Goal: Task Accomplishment & Management: Manage account settings

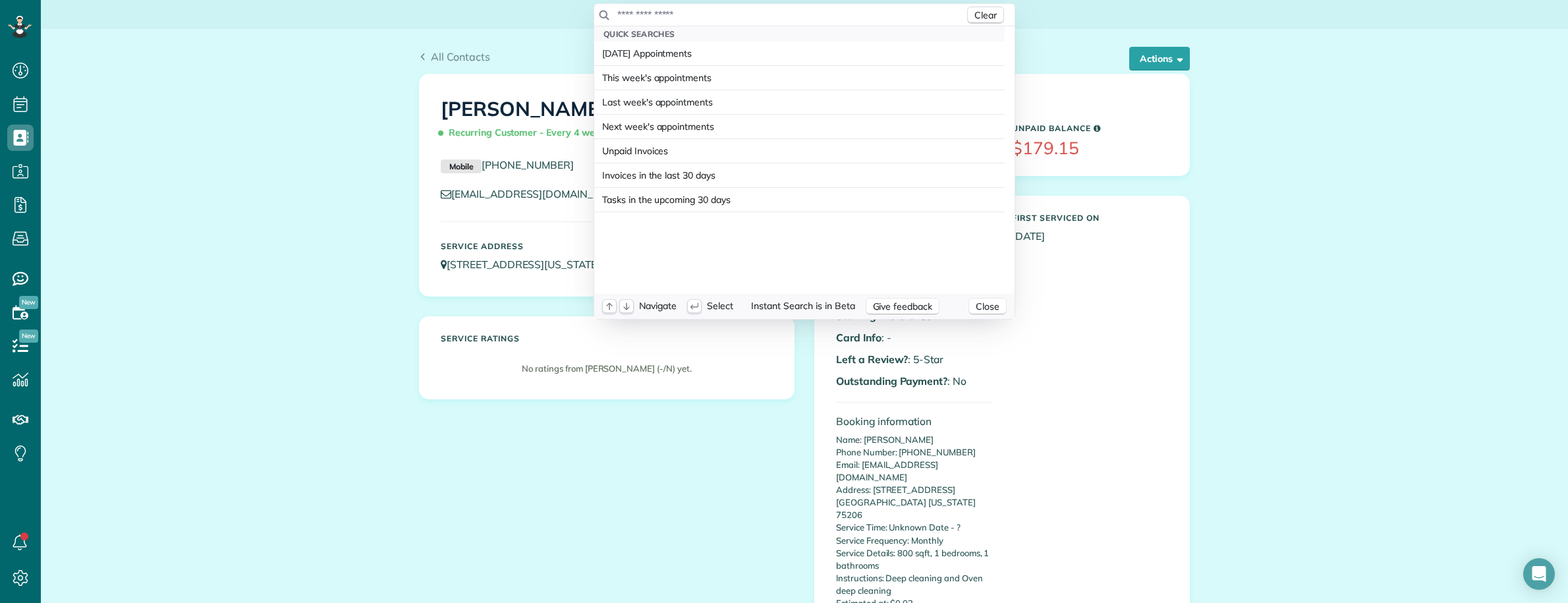
scroll to position [5, 5]
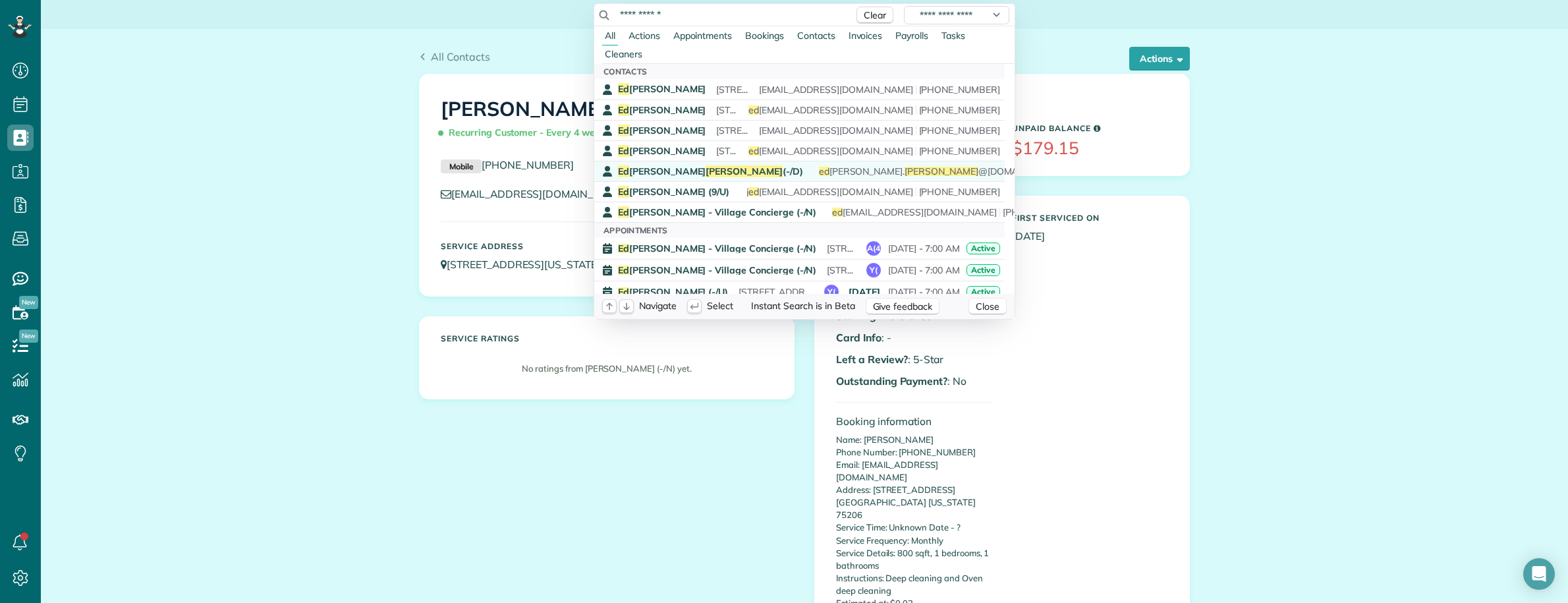
type input "**********"
click at [699, 170] on span "Ed ward Wesneski (-/D)" at bounding box center [711, 171] width 185 height 12
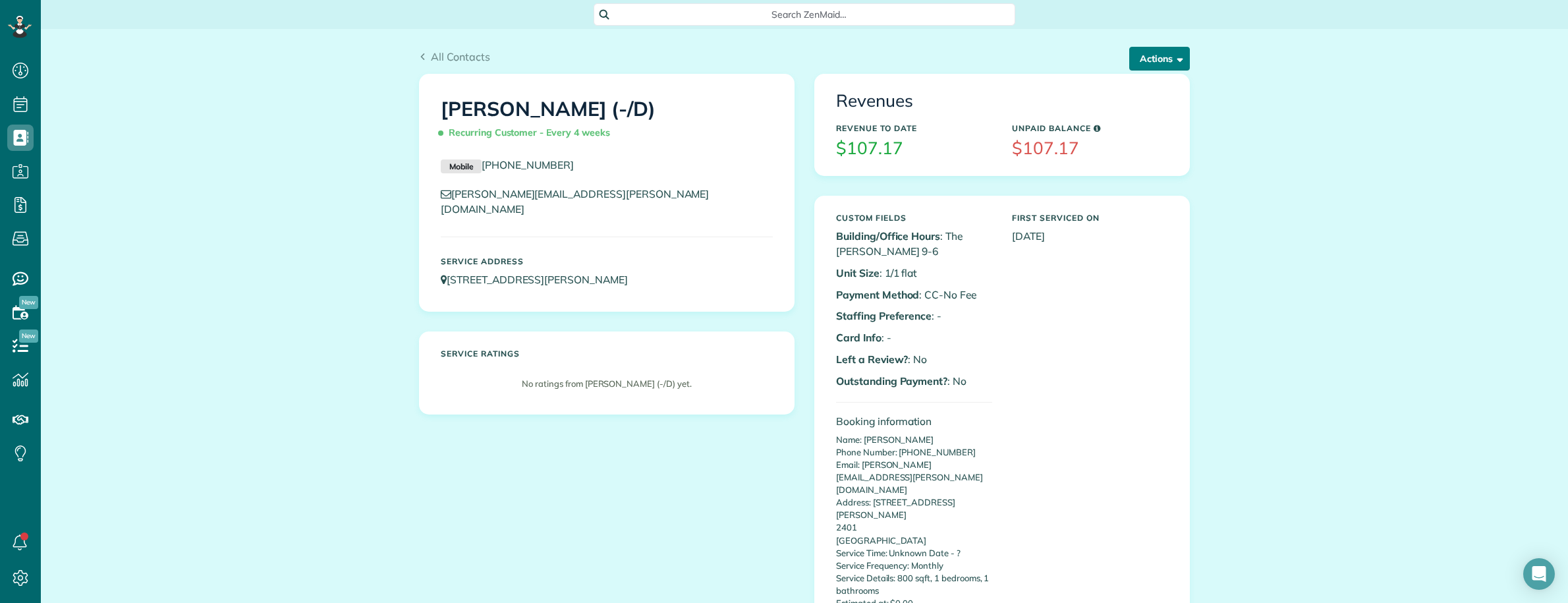
click at [1141, 54] on button "Actions" at bounding box center [1159, 59] width 61 height 24
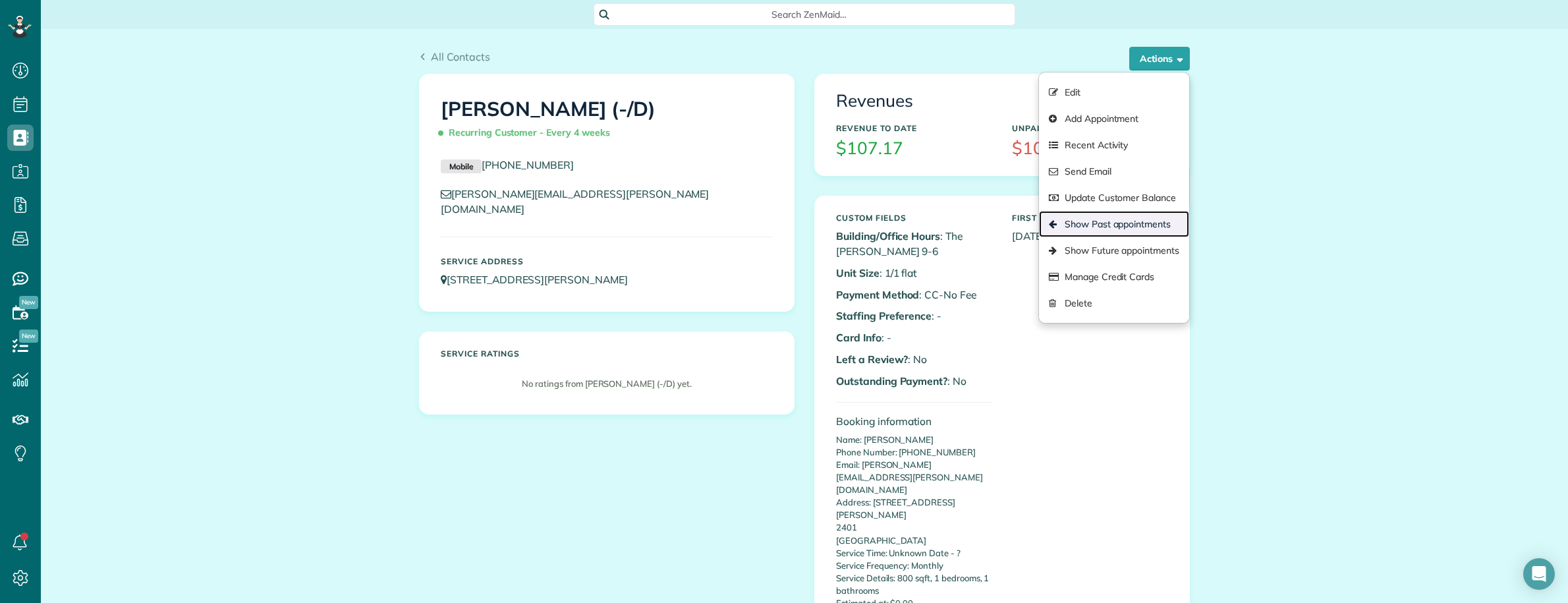
click at [1111, 228] on link "Show Past appointments" at bounding box center [1114, 224] width 150 height 26
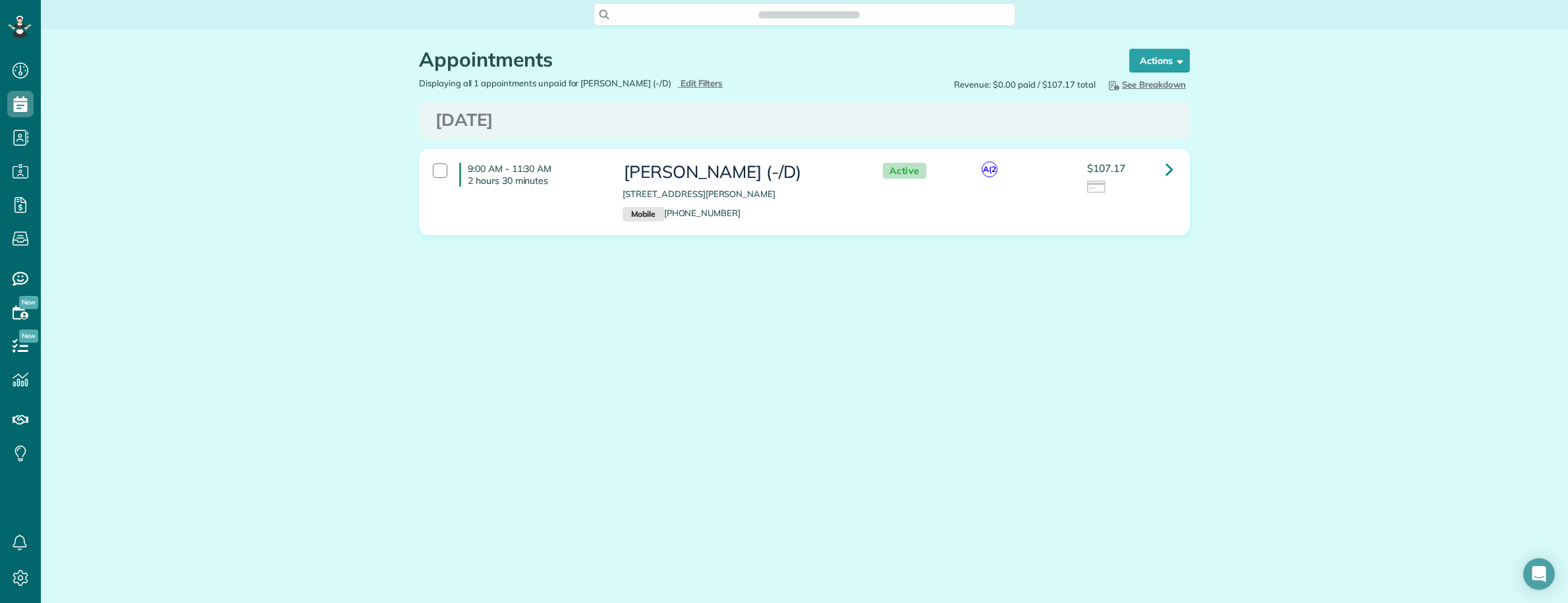
scroll to position [5, 5]
drag, startPoint x: 496, startPoint y: 119, endPoint x: 664, endPoint y: 126, distance: 168.1
click at [664, 126] on h3 "Thursday Sep 04, 2025" at bounding box center [804, 120] width 738 height 19
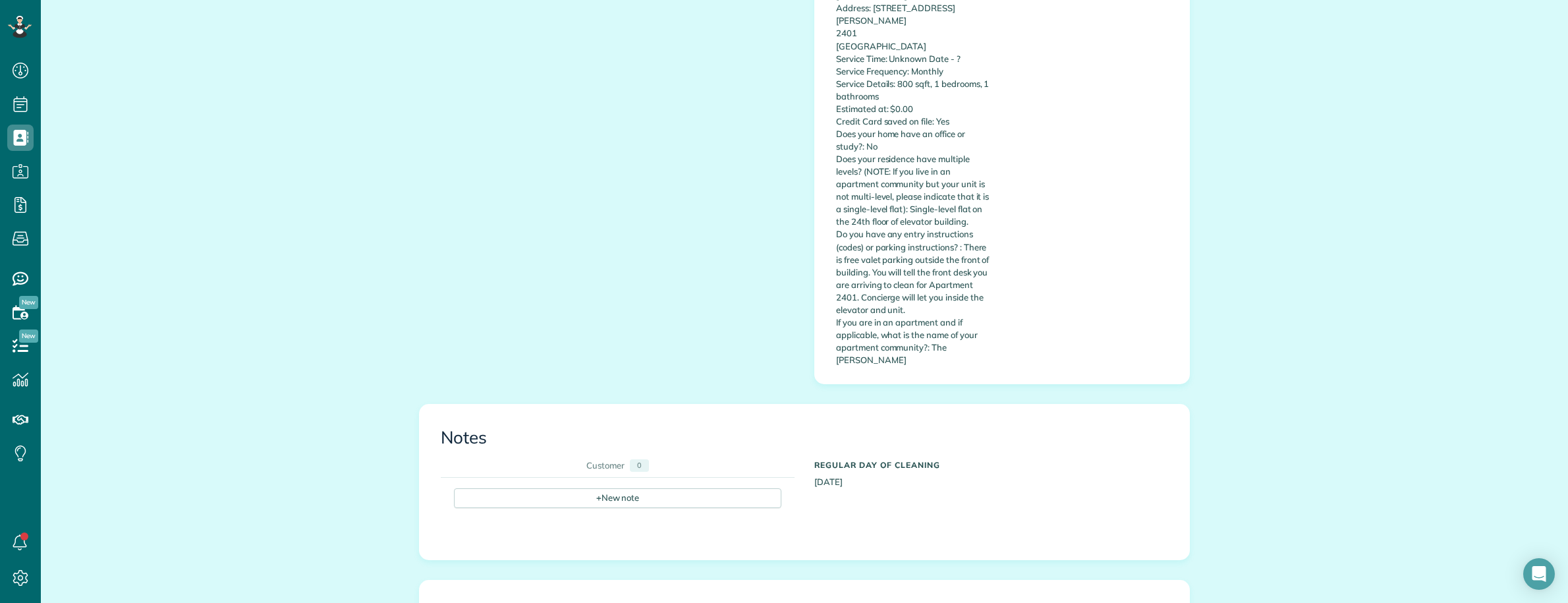
scroll to position [864, 0]
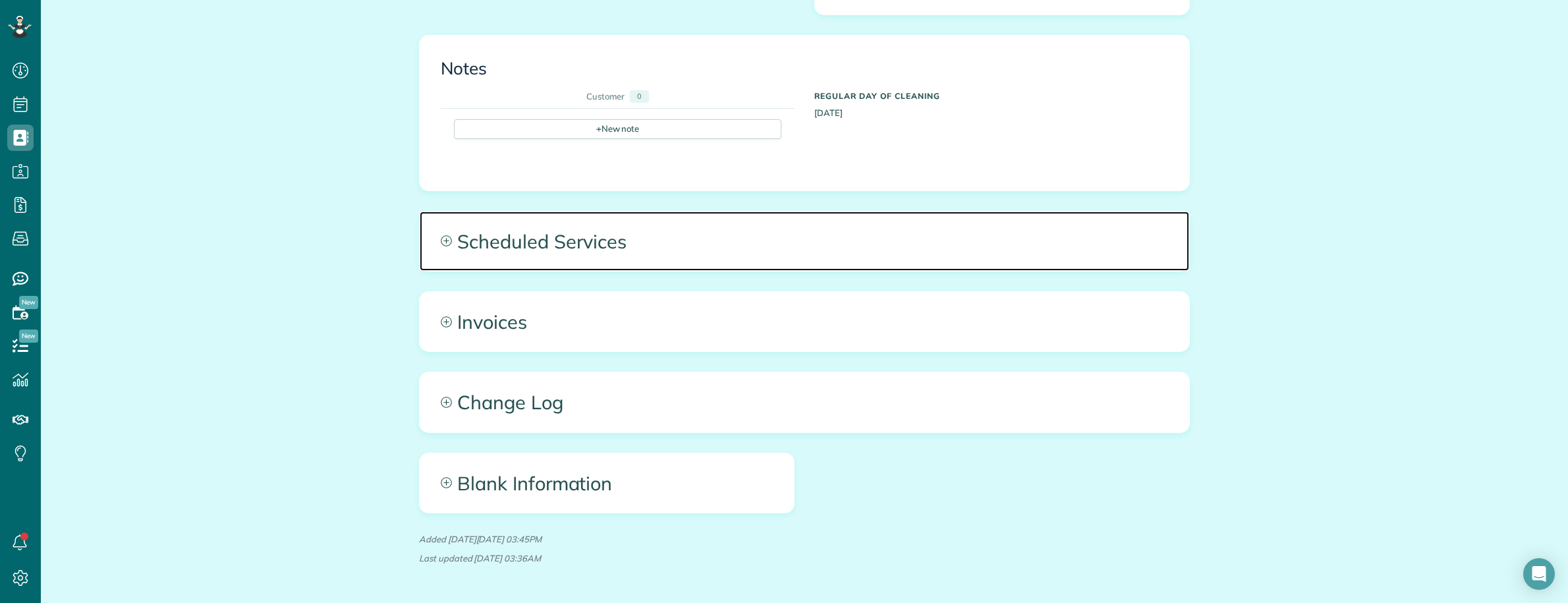
click at [957, 212] on span "Scheduled Services" at bounding box center [805, 241] width 769 height 59
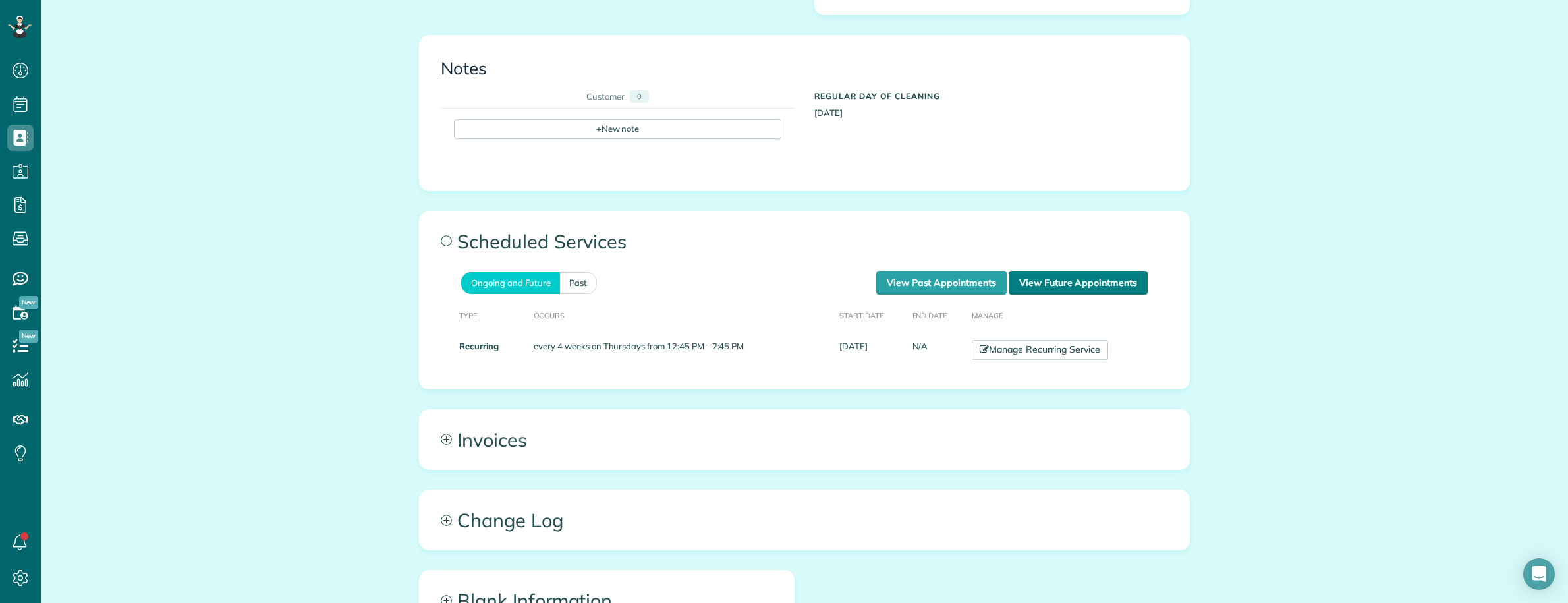
click at [1078, 271] on link "View Future Appointments" at bounding box center [1078, 283] width 139 height 24
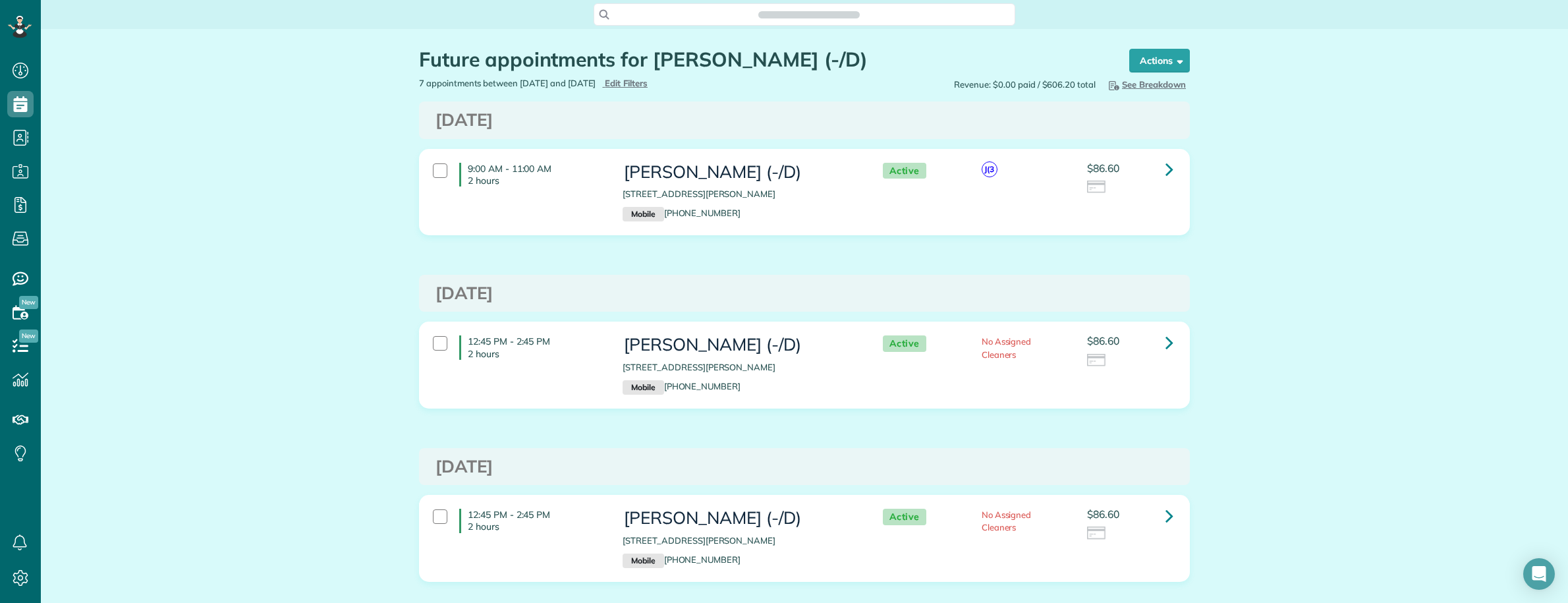
scroll to position [5, 5]
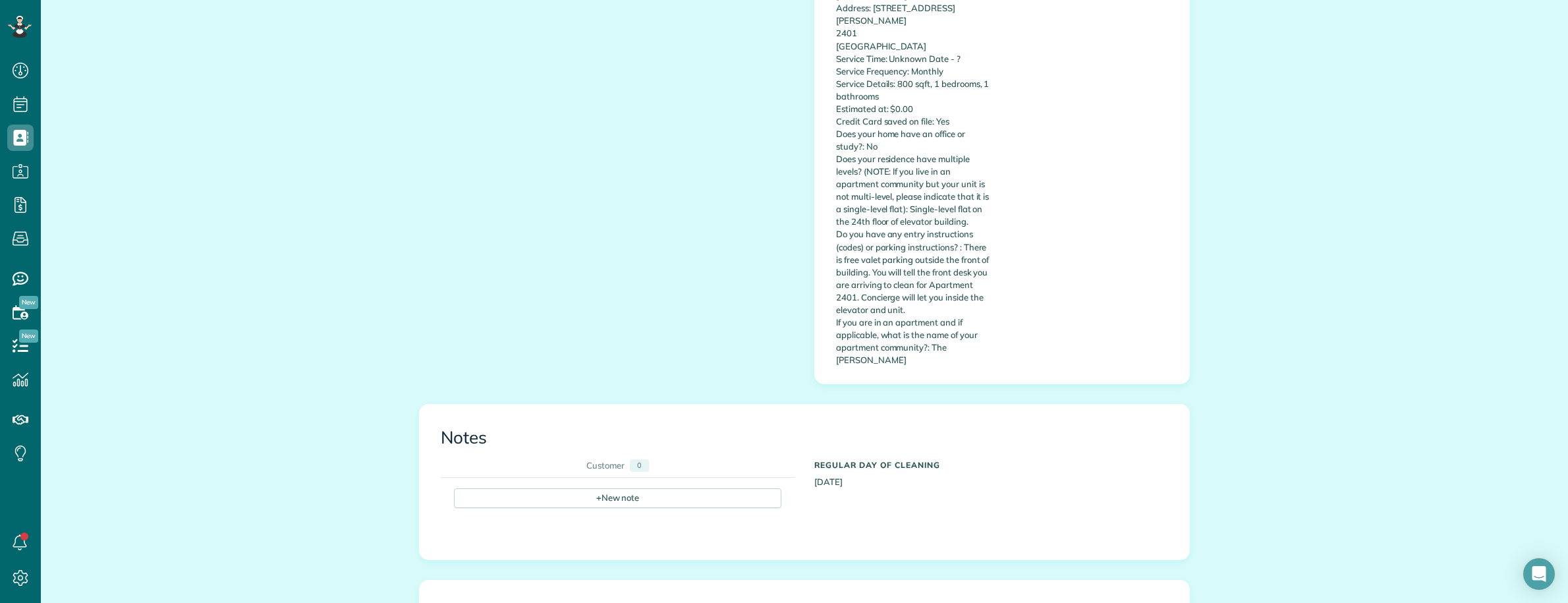
scroll to position [864, 0]
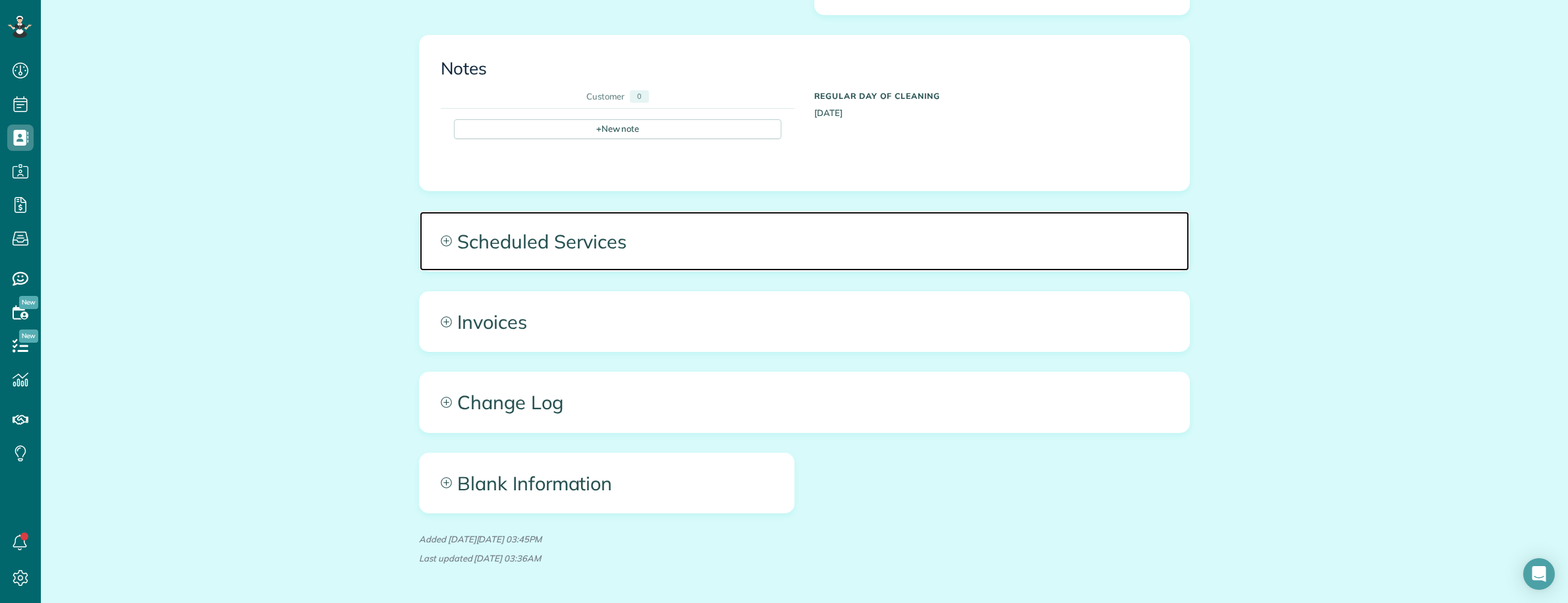
click at [1039, 212] on span "Scheduled Services" at bounding box center [805, 241] width 769 height 59
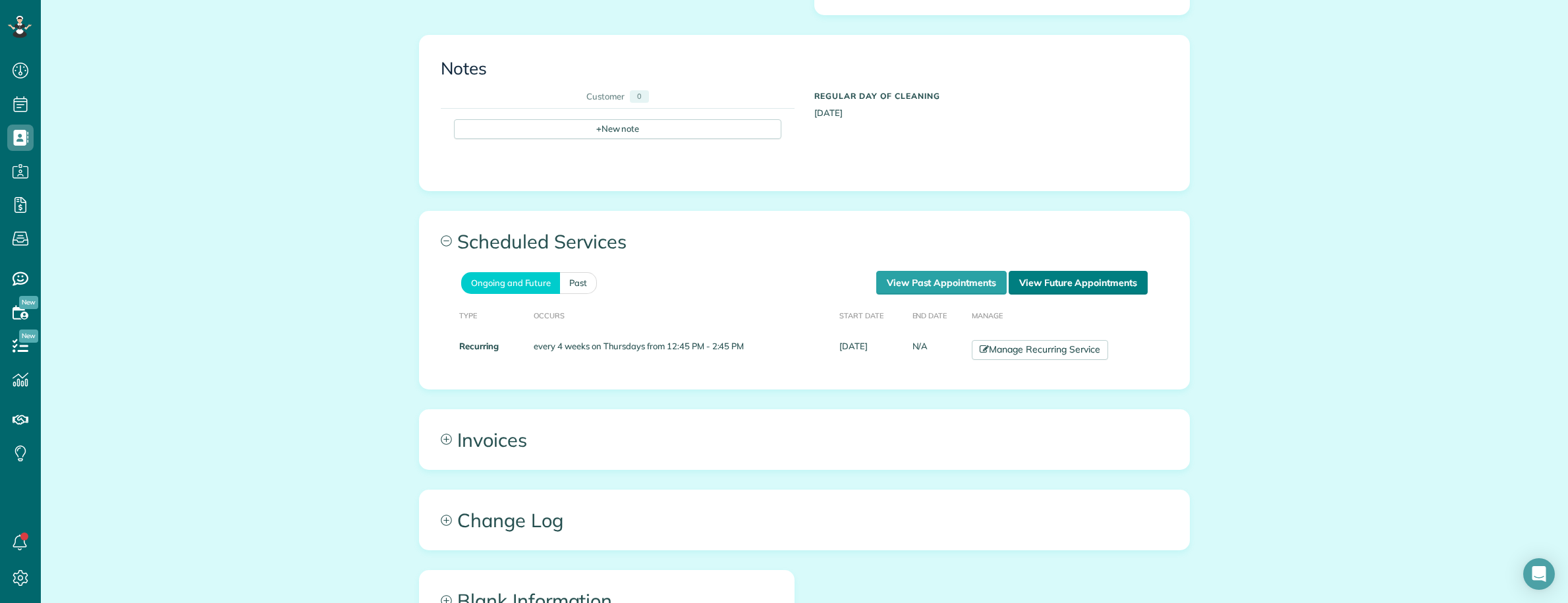
click at [1089, 271] on link "View Future Appointments" at bounding box center [1078, 283] width 139 height 24
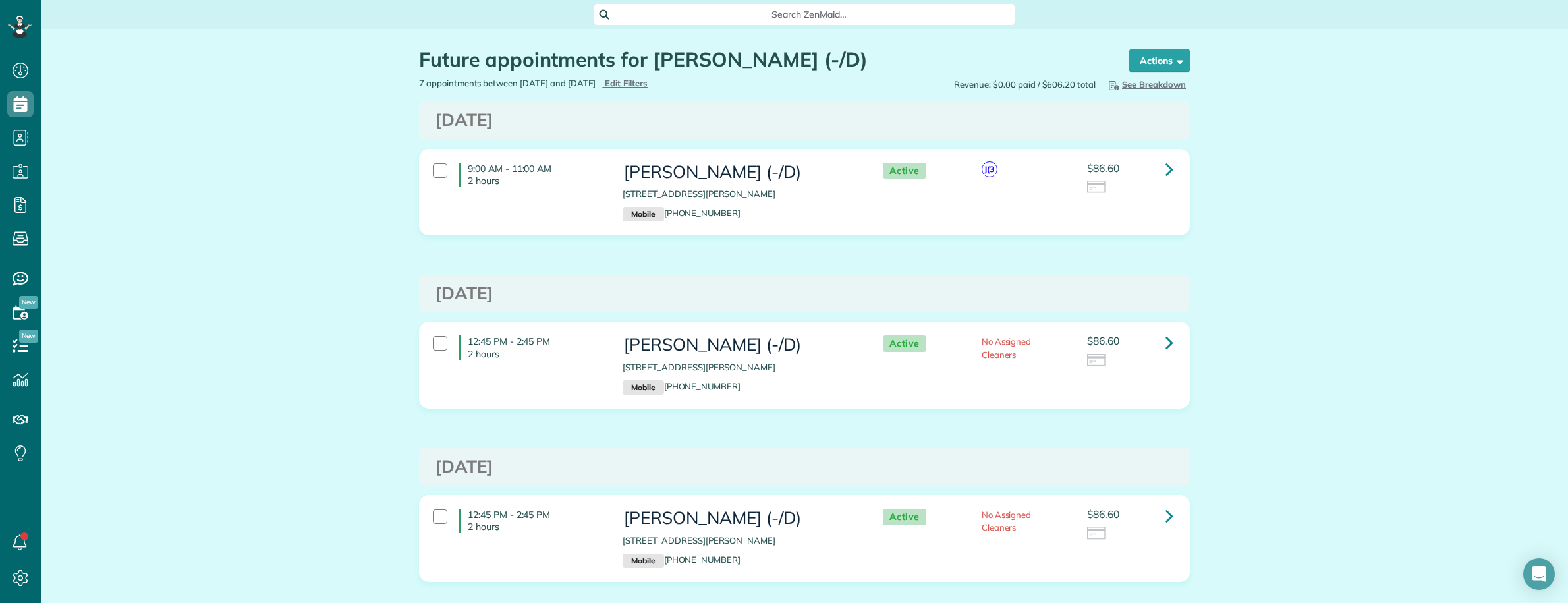
scroll to position [5, 5]
click at [1166, 173] on icon at bounding box center [1169, 169] width 8 height 23
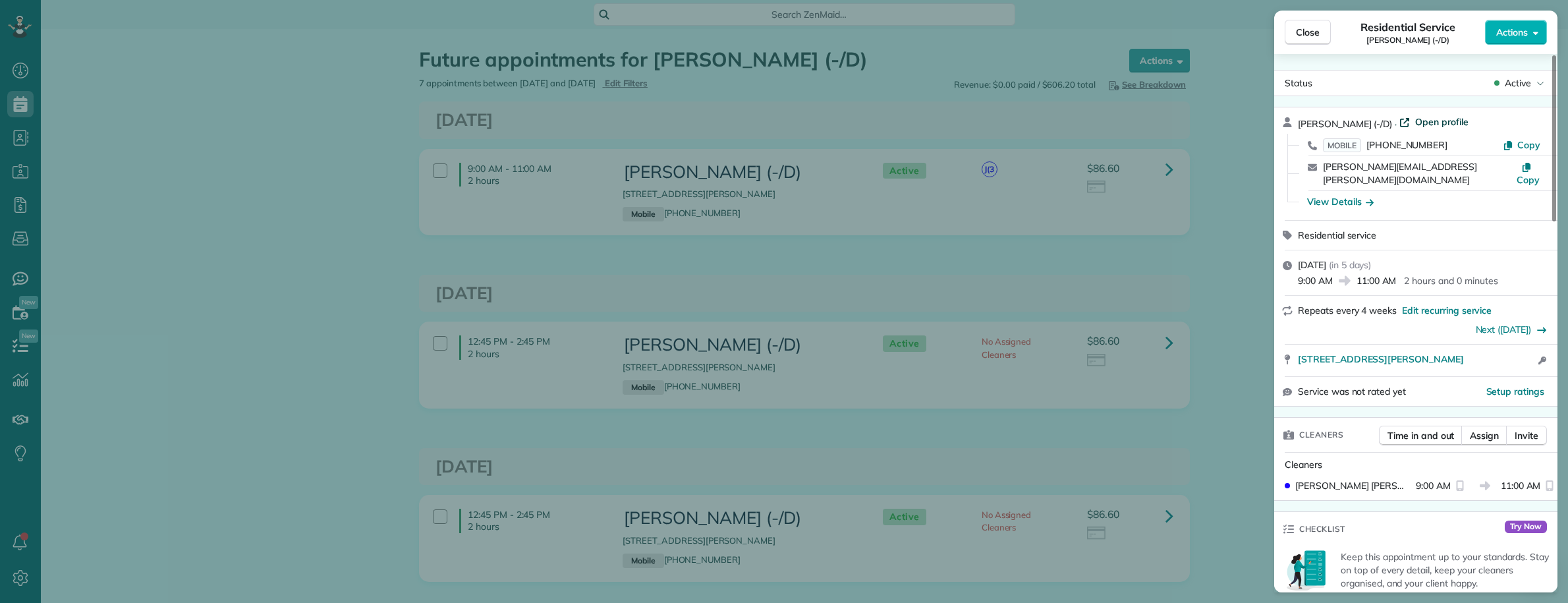
click at [1431, 124] on span "Open profile" at bounding box center [1442, 122] width 54 height 13
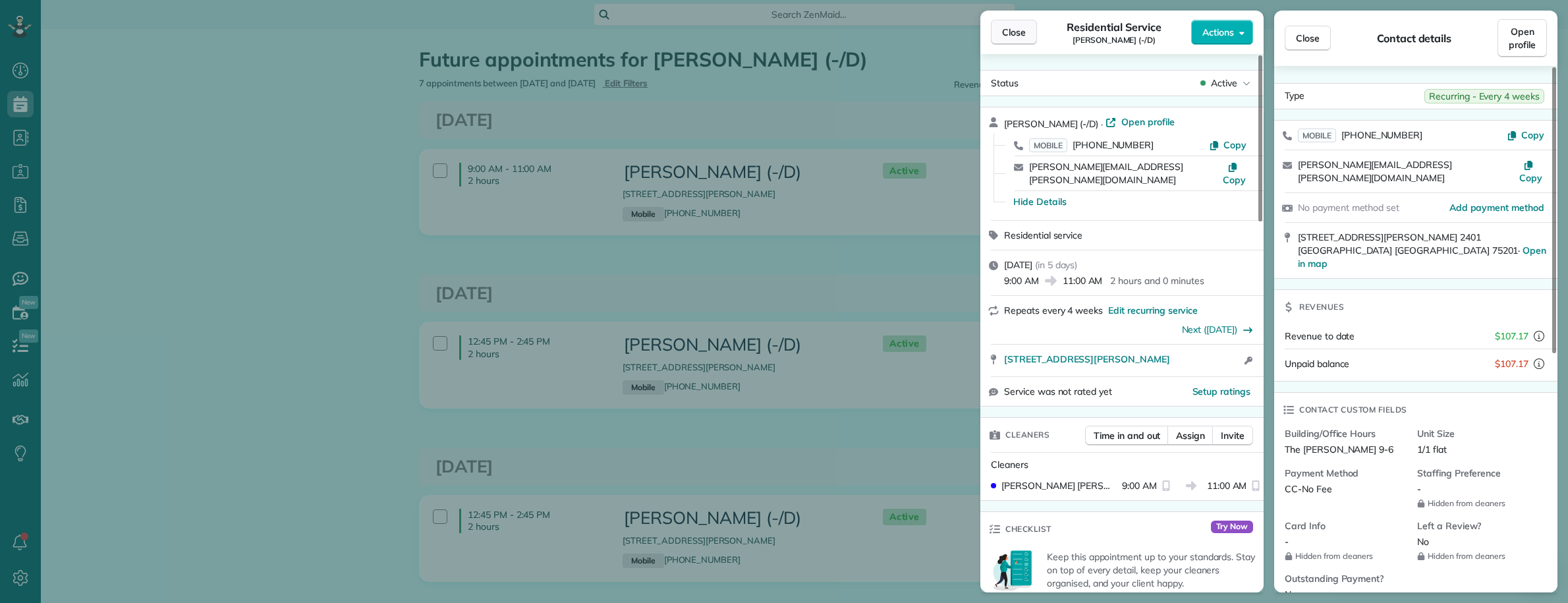
click at [1013, 26] on span "Close" at bounding box center [1014, 32] width 23 height 13
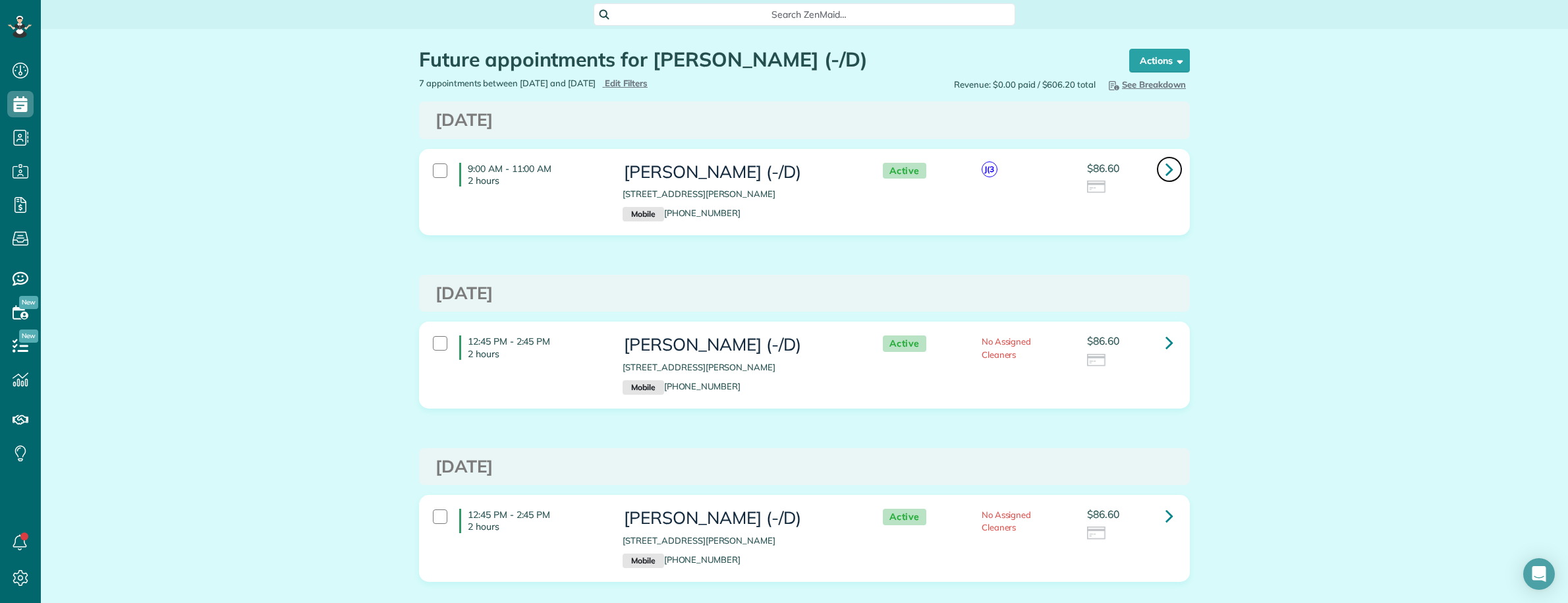
click at [1166, 169] on icon at bounding box center [1169, 169] width 8 height 23
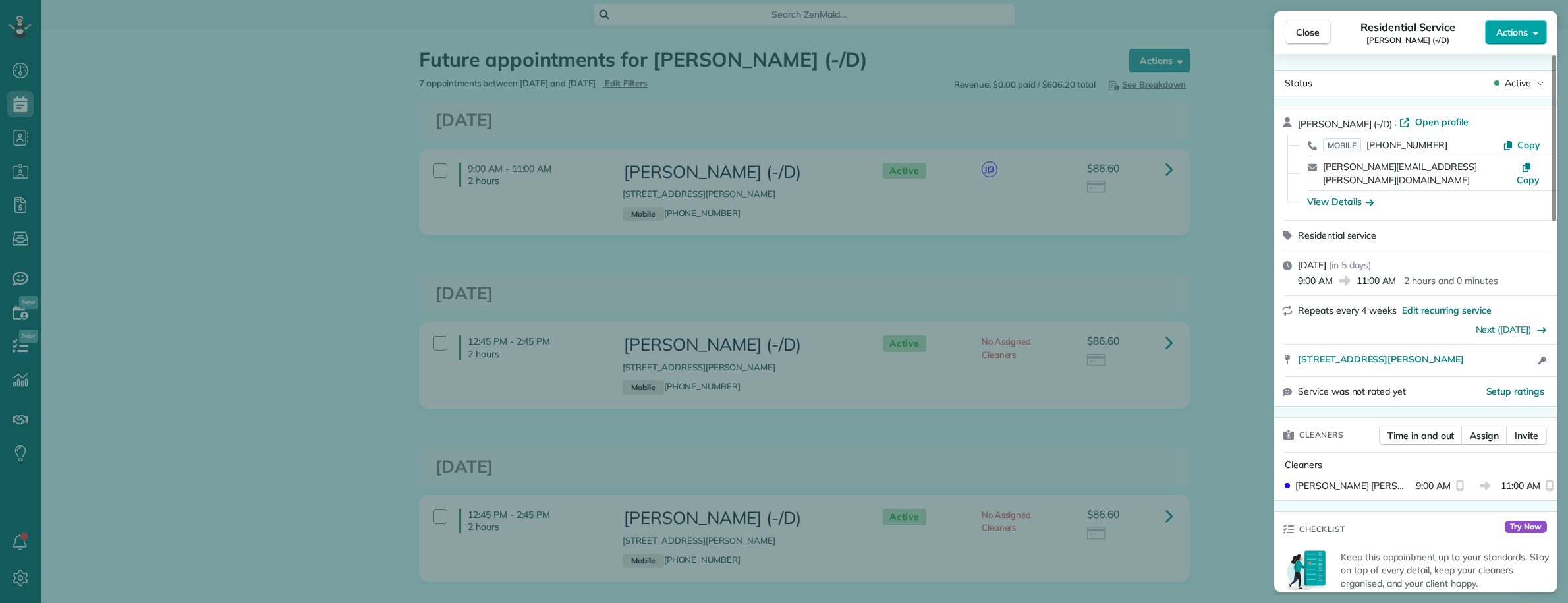
click at [1515, 27] on span "Actions" at bounding box center [1511, 32] width 32 height 13
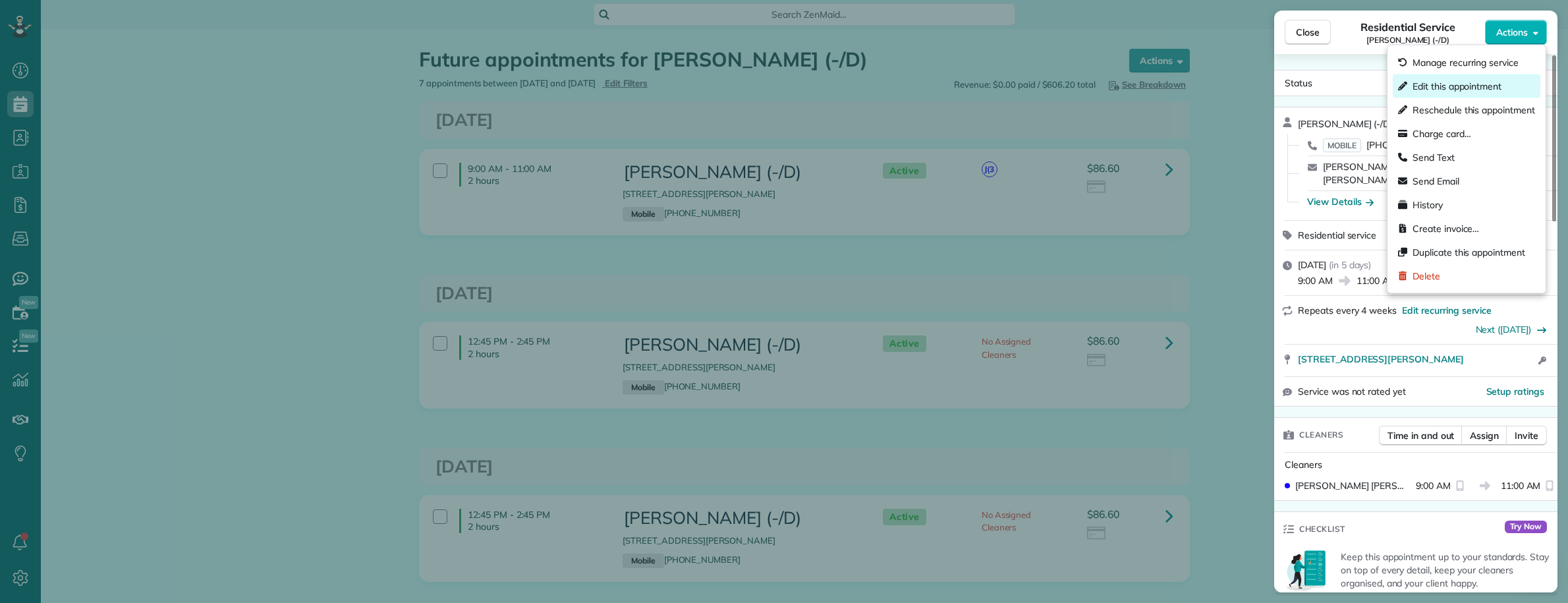
click at [1459, 84] on span "Edit this appointment" at bounding box center [1473, 87] width 123 height 13
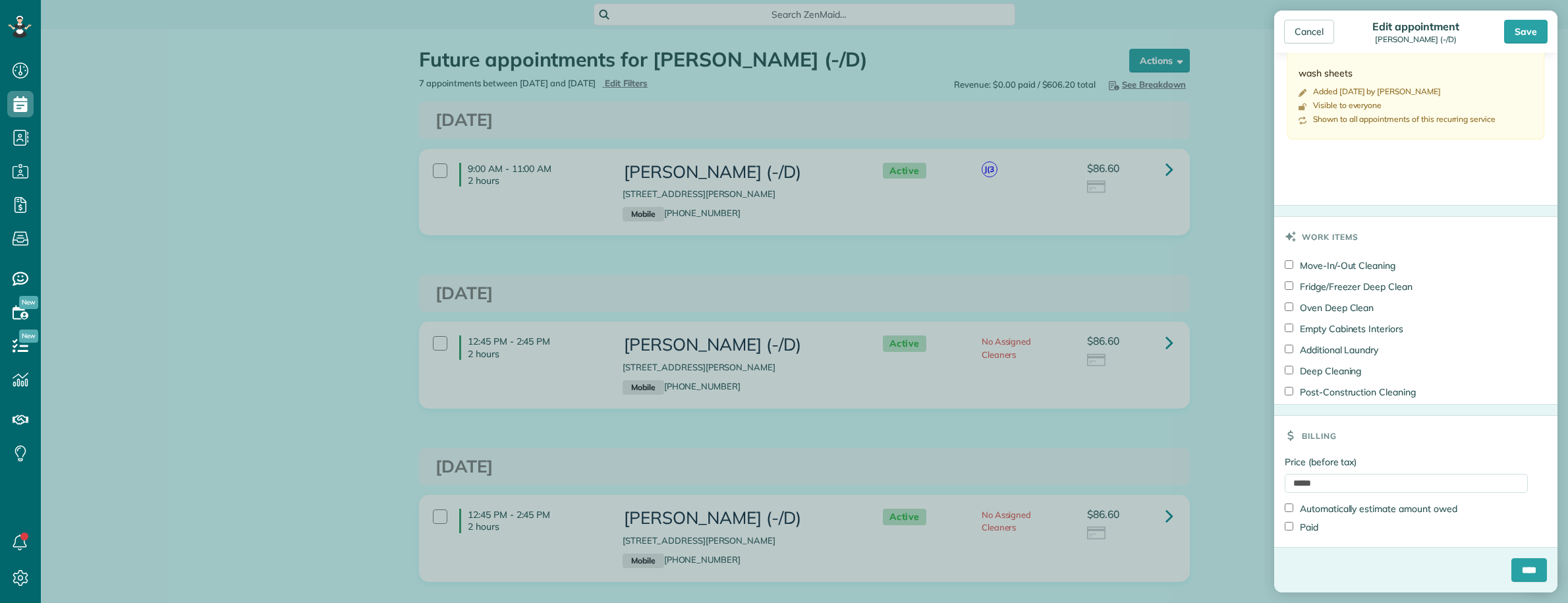
scroll to position [592, 0]
drag, startPoint x: 1342, startPoint y: 483, endPoint x: 1213, endPoint y: 485, distance: 129.0
click at [1216, 485] on div "Cancel Edit appointment Edward Wesneski (-/D) Save Status Active Active Cancell…" at bounding box center [784, 301] width 1568 height 603
type input "**"
click at [1359, 417] on div "Billing" at bounding box center [1416, 436] width 283 height 40
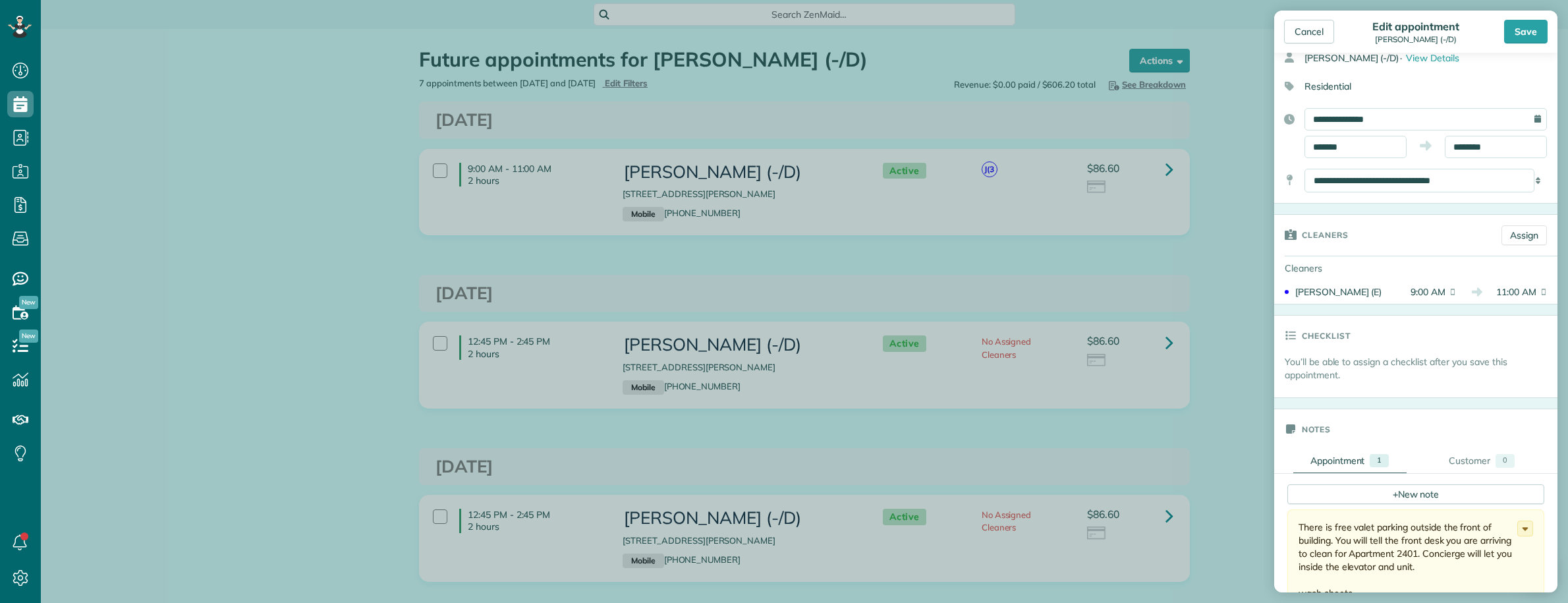
scroll to position [0, 0]
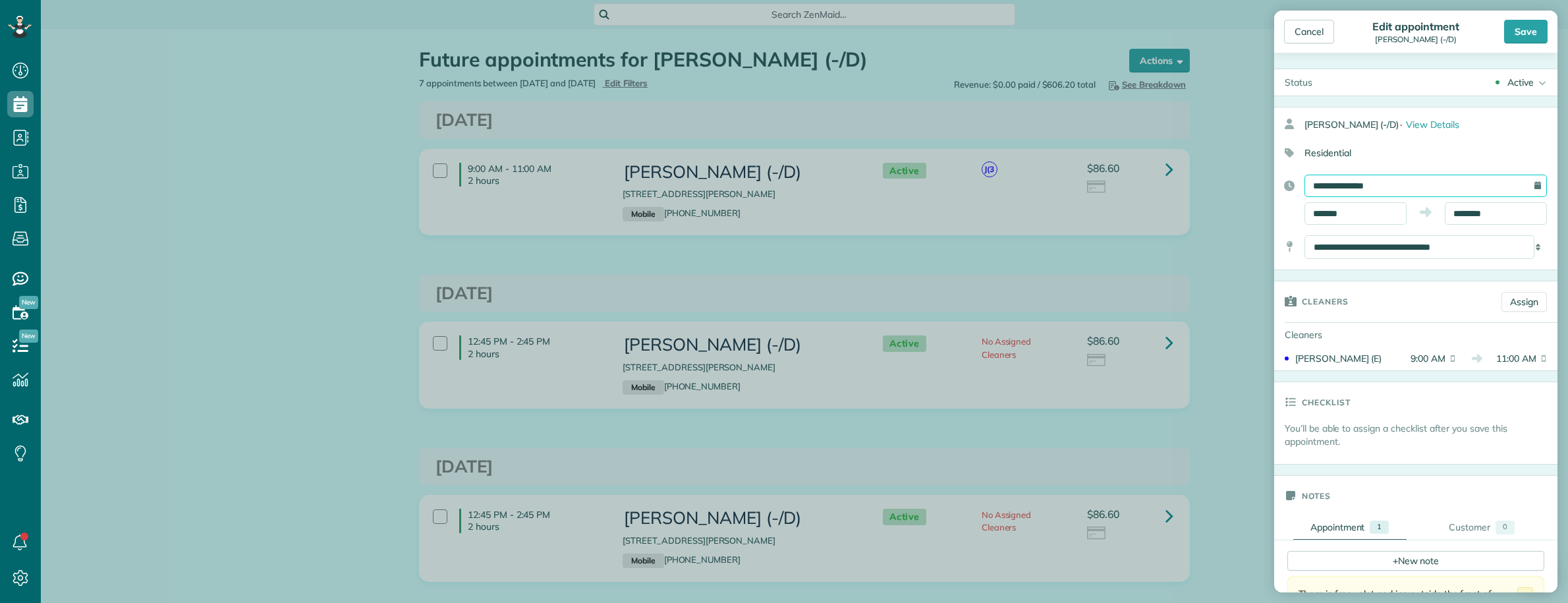
click at [1418, 182] on input "**********" at bounding box center [1426, 186] width 242 height 23
click at [1387, 314] on link "22" at bounding box center [1387, 315] width 21 height 21
type input "**********"
click at [1527, 33] on div "Save" at bounding box center [1525, 32] width 43 height 24
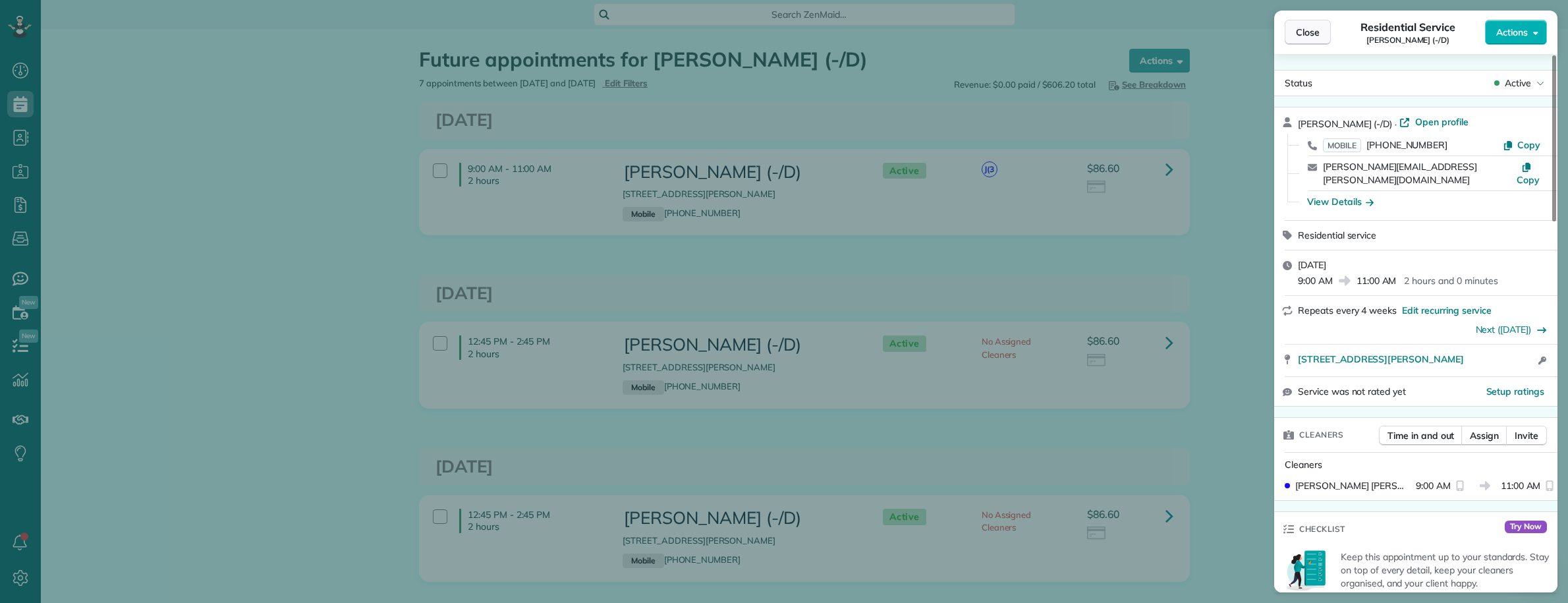
click at [1300, 29] on span "Close" at bounding box center [1307, 32] width 23 height 13
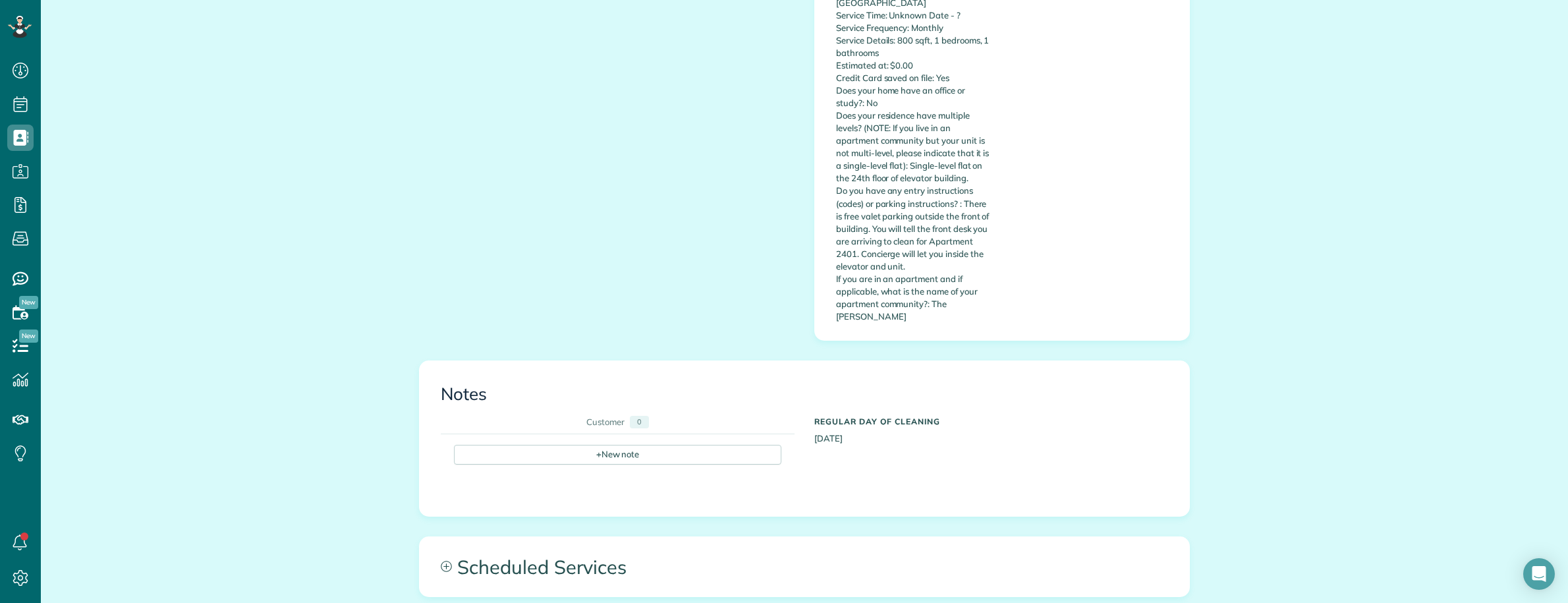
scroll to position [824, 0]
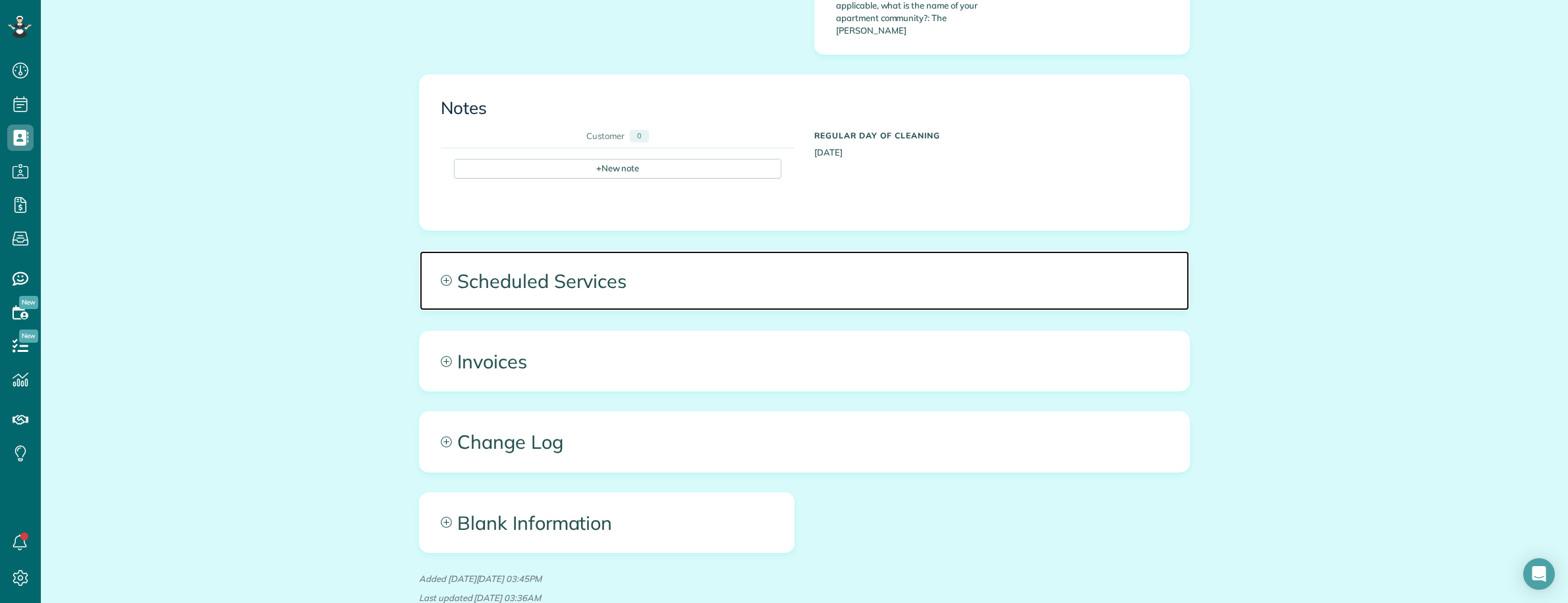
click at [831, 251] on span "Scheduled Services" at bounding box center [805, 281] width 769 height 59
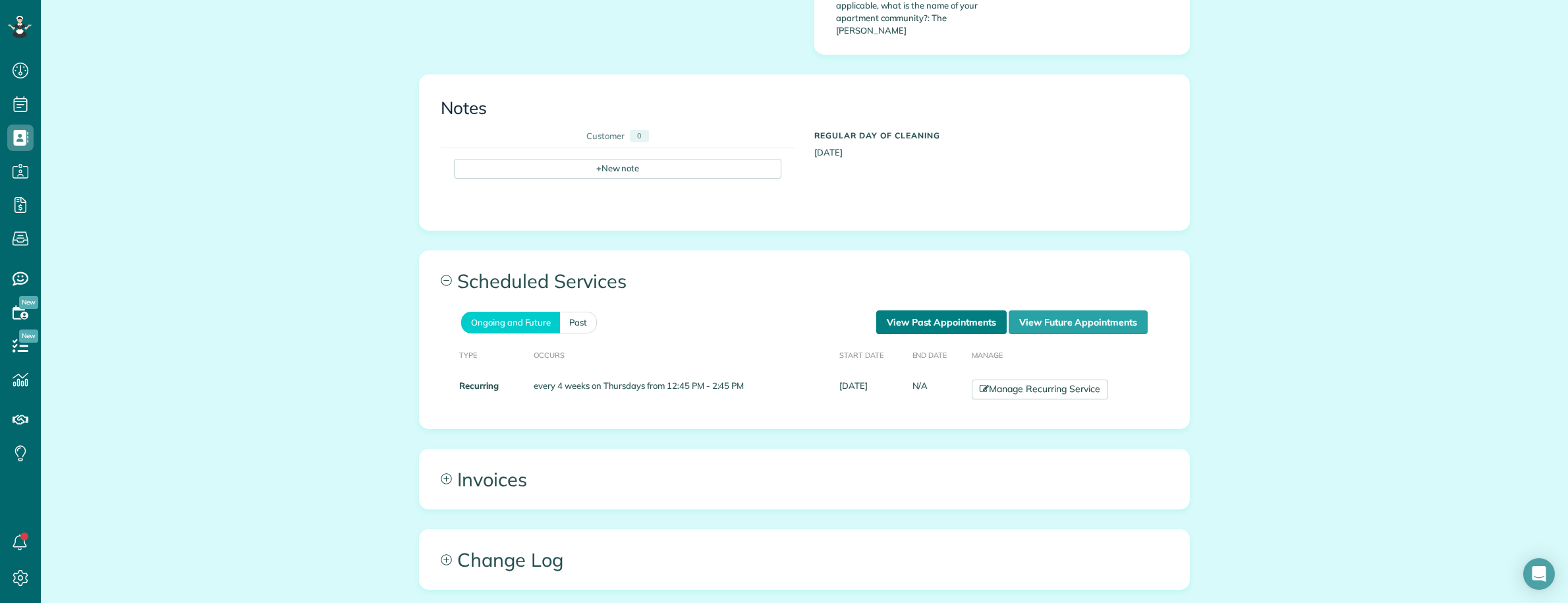
click at [918, 311] on link "View Past Appointments" at bounding box center [942, 322] width 131 height 24
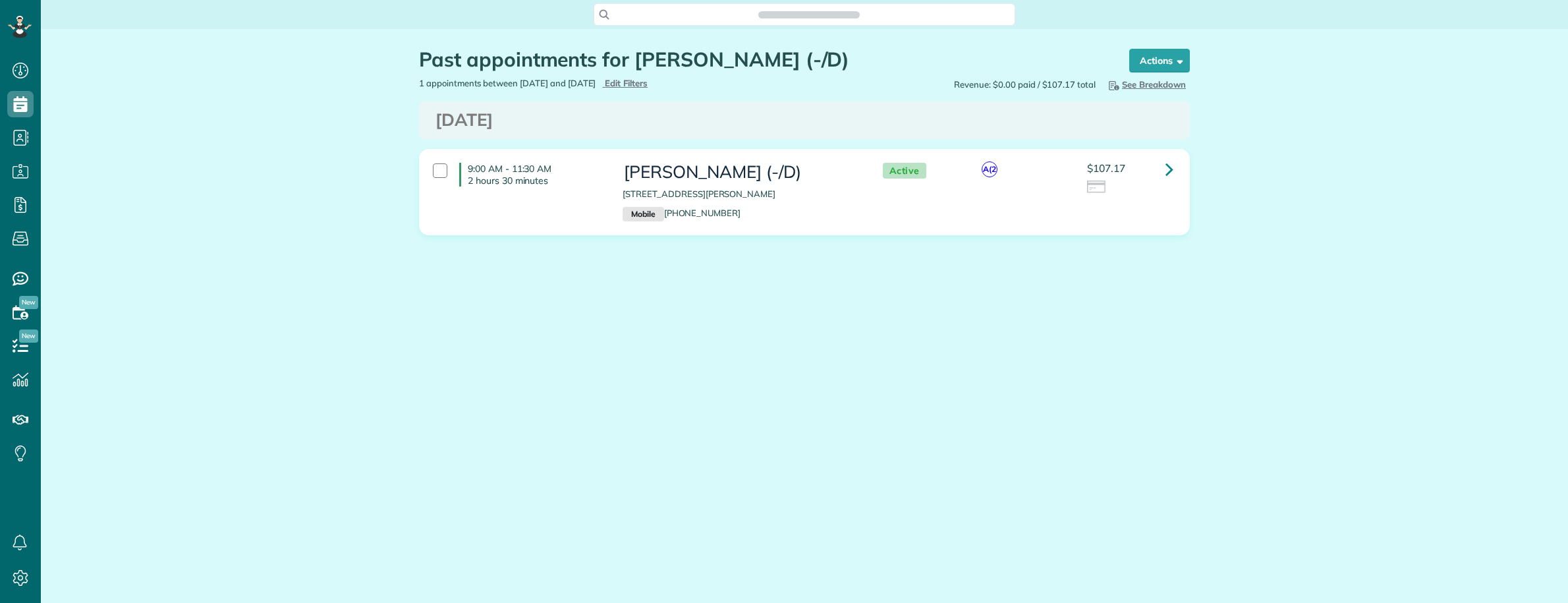
scroll to position [5, 5]
click at [1161, 173] on link at bounding box center [1169, 170] width 26 height 26
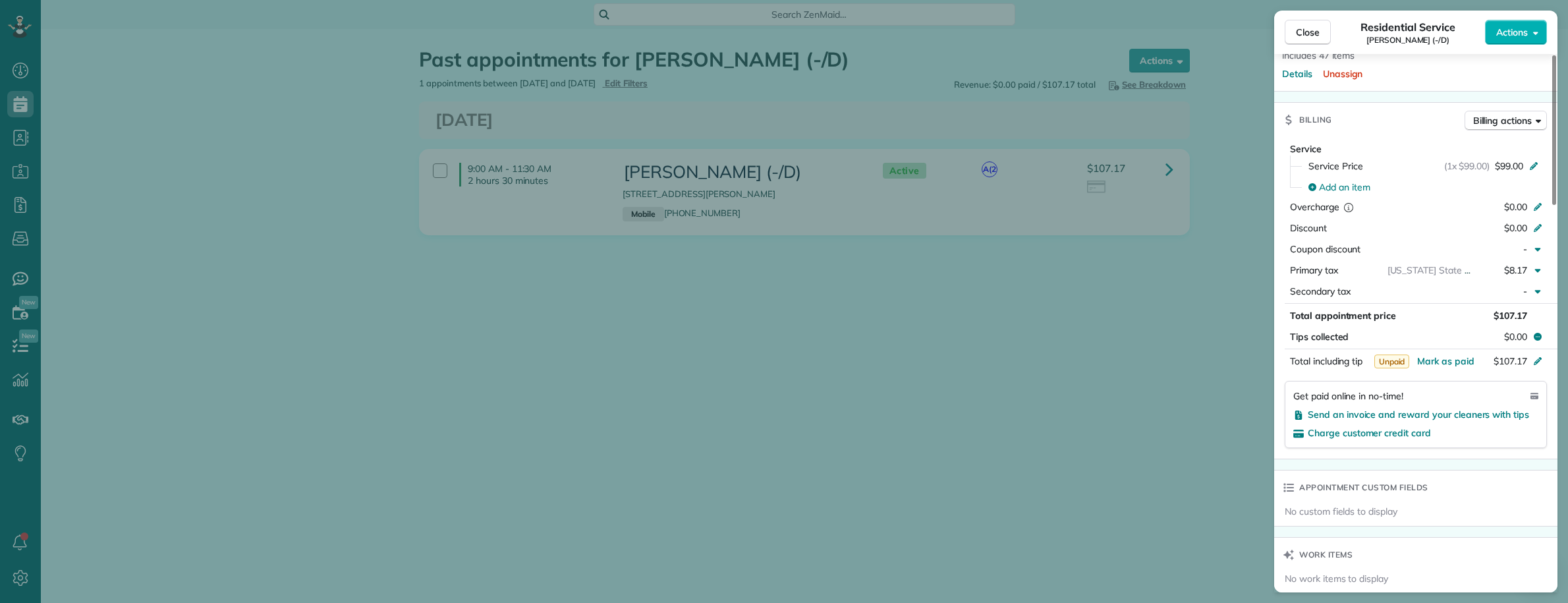
scroll to position [567, 0]
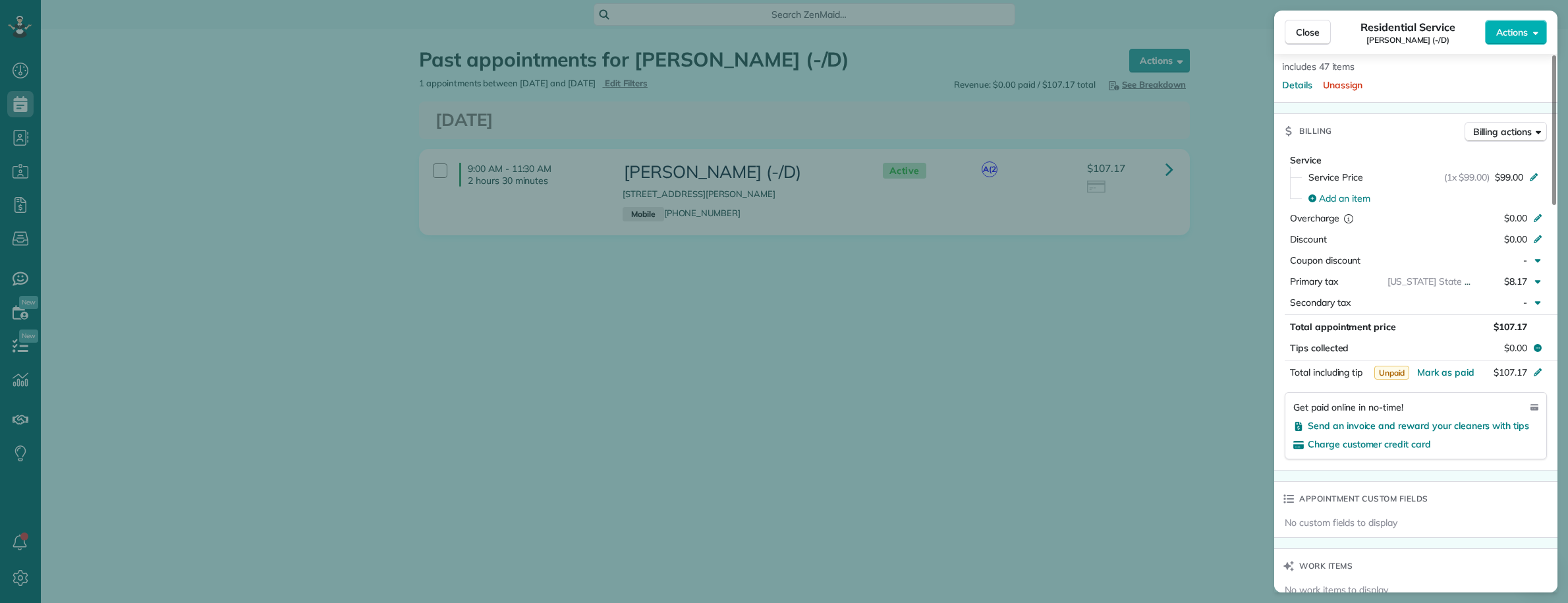
click at [1185, 300] on div "Close Residential Service Edward Wesneski (-/D) Actions This appointment is lin…" at bounding box center [784, 301] width 1568 height 603
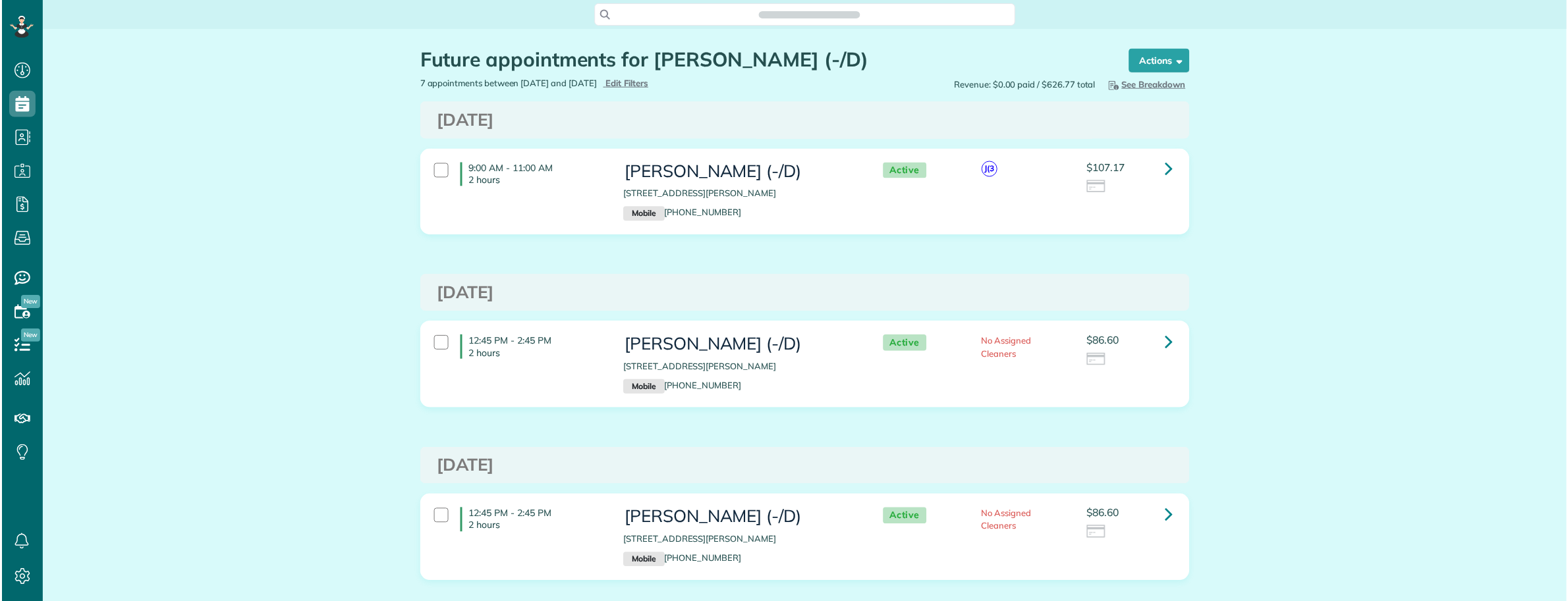
scroll to position [5, 5]
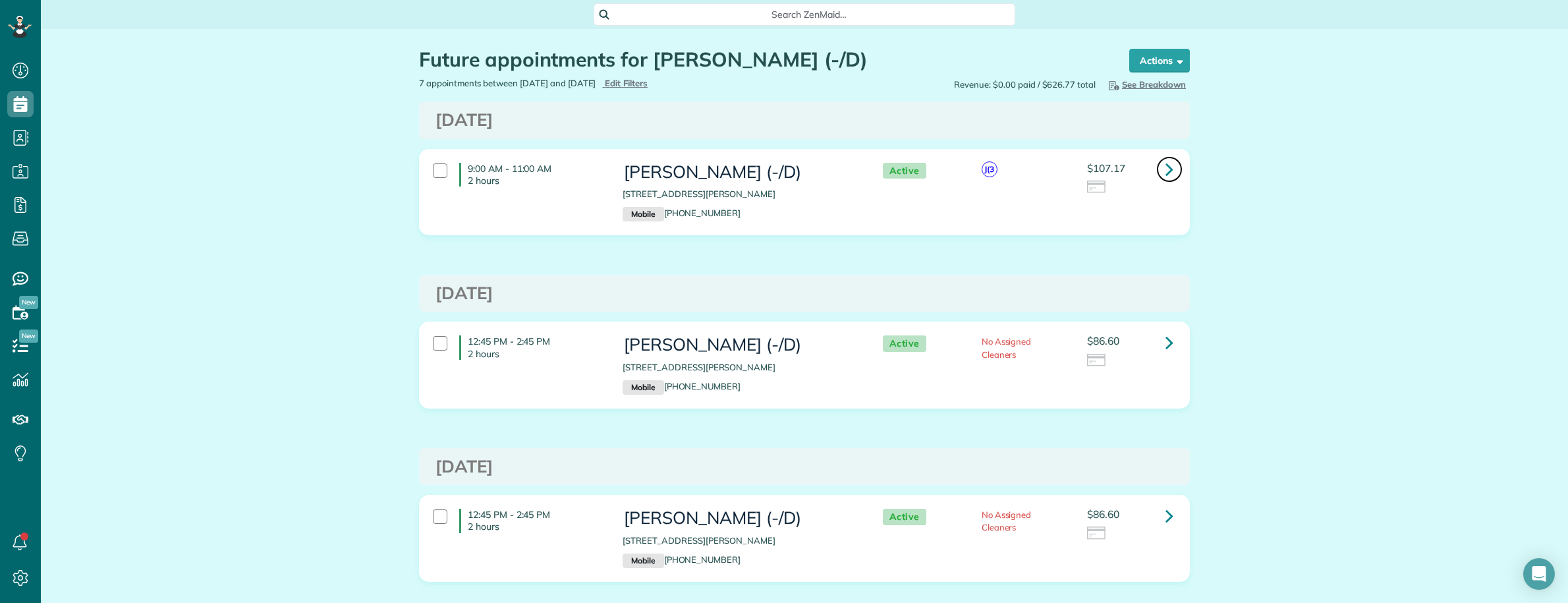
click at [1167, 168] on icon at bounding box center [1169, 169] width 8 height 23
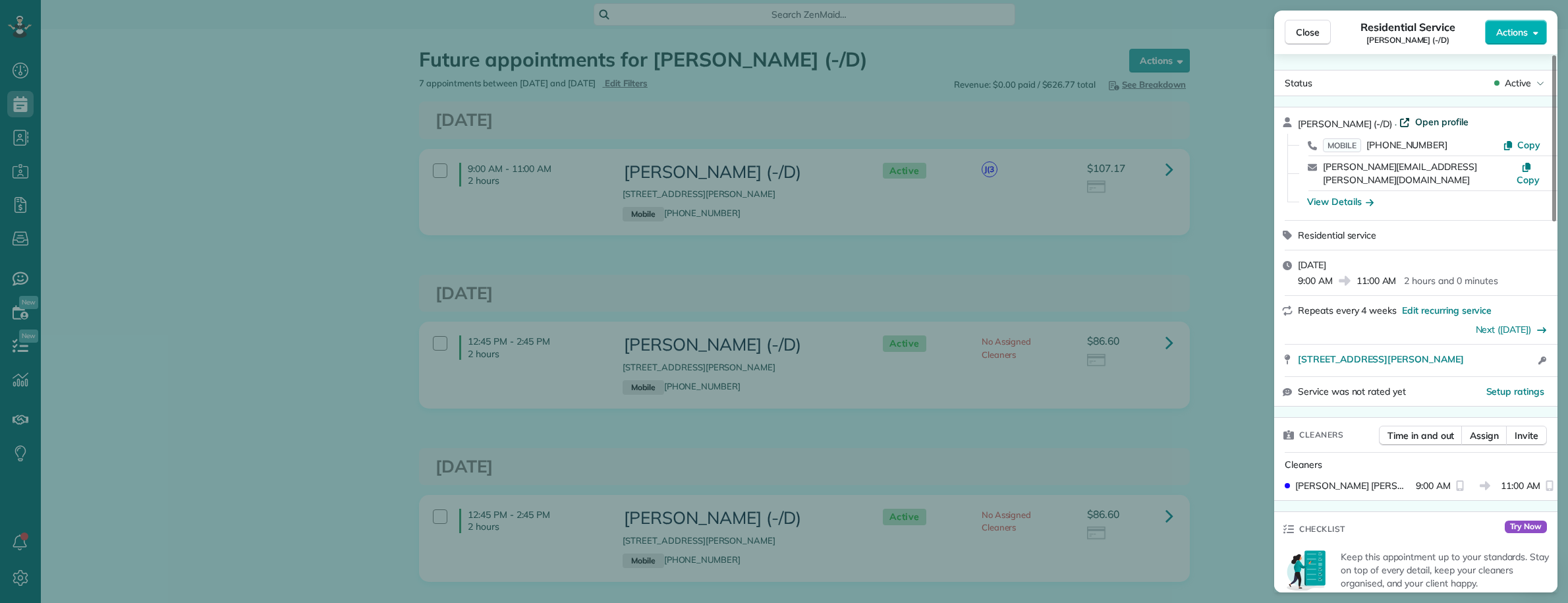
click at [1440, 126] on span "Open profile" at bounding box center [1442, 122] width 54 height 13
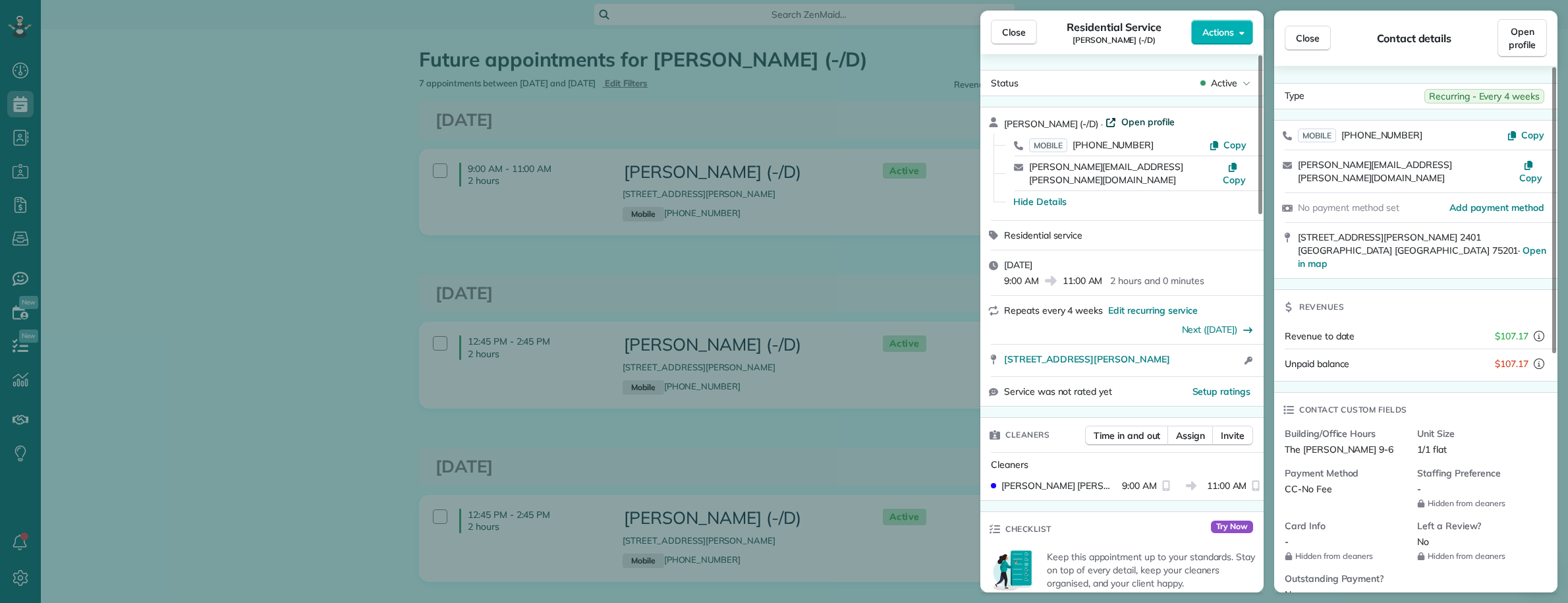
click at [1148, 119] on span "Open profile" at bounding box center [1148, 122] width 54 height 13
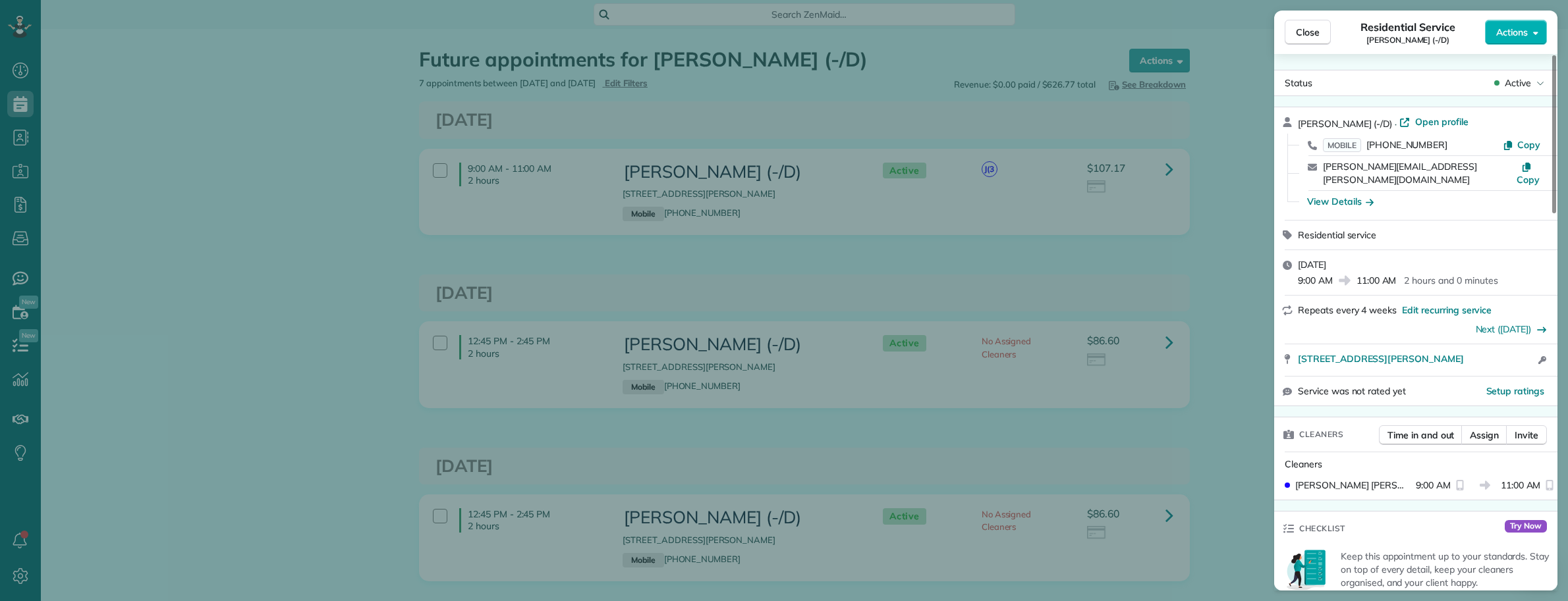
scroll to position [601, 40]
click at [18, 205] on div "Close Residential Service Edward Wesneski (-/D) Actions Status Active Edward We…" at bounding box center [784, 300] width 1568 height 601
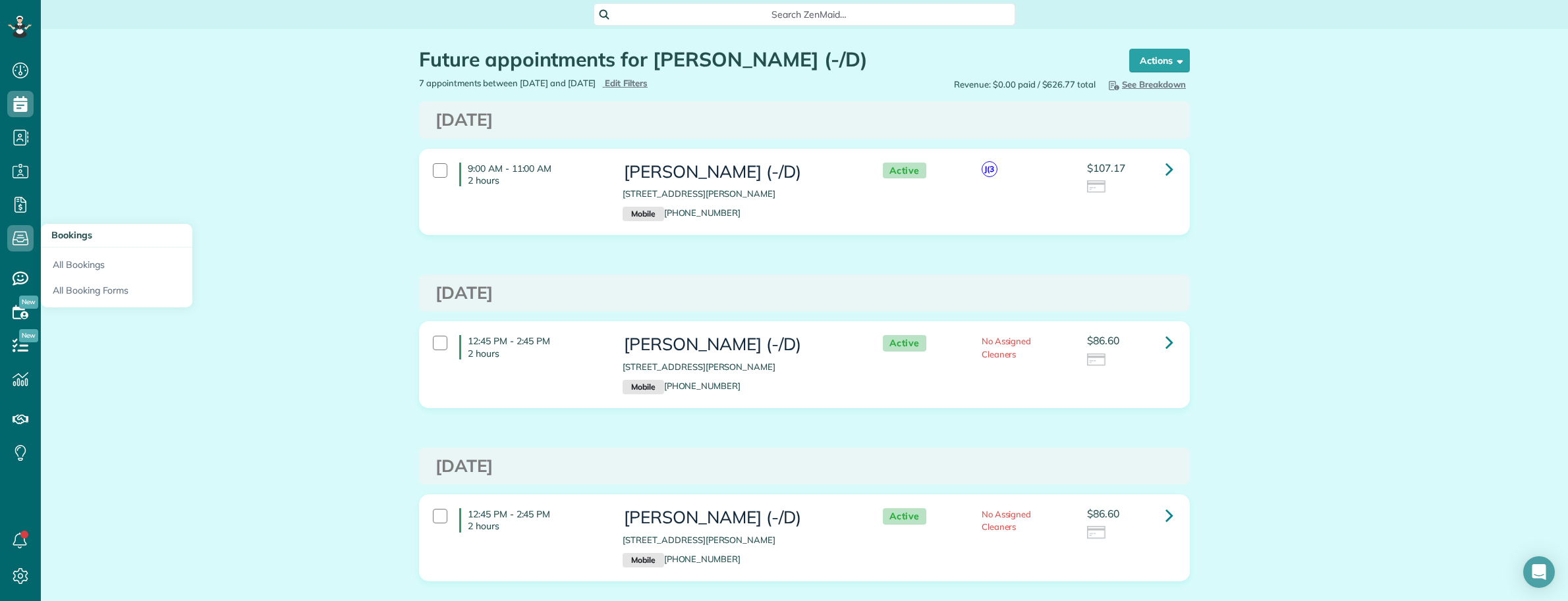
click at [18, 241] on body "Dashboard Scheduling Calendar View List View Dispatch View - Weekly scheduling …" at bounding box center [784, 300] width 1568 height 601
drag, startPoint x: 74, startPoint y: 266, endPoint x: 96, endPoint y: 272, distance: 22.8
click at [74, 266] on link "All Bookings" at bounding box center [117, 262] width 151 height 30
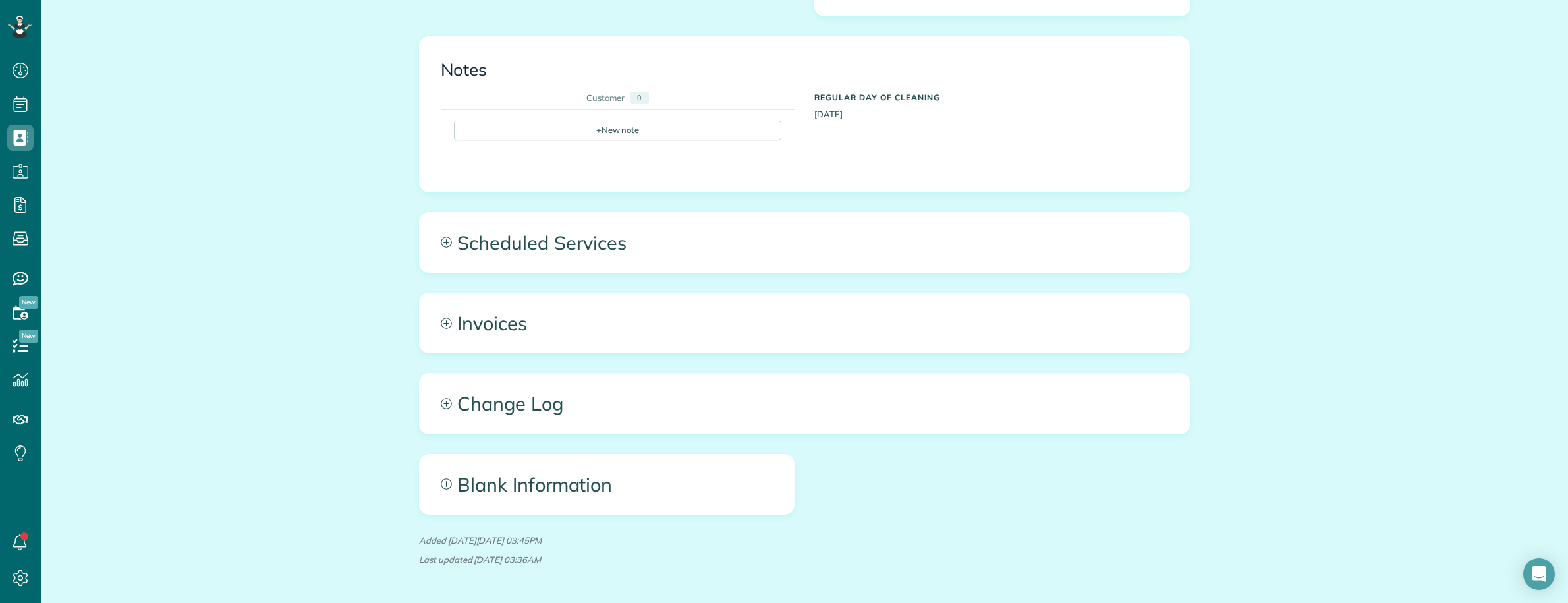
scroll to position [864, 0]
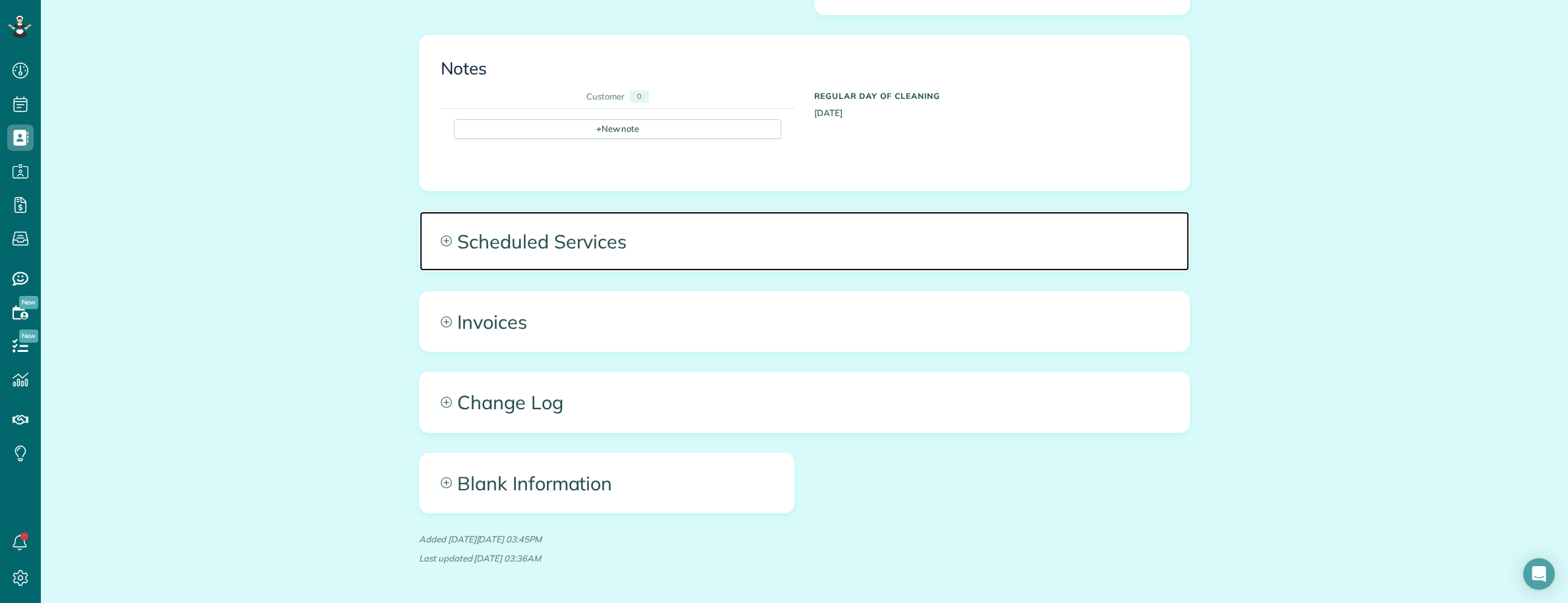
click at [816, 212] on span "Scheduled Services" at bounding box center [805, 241] width 769 height 59
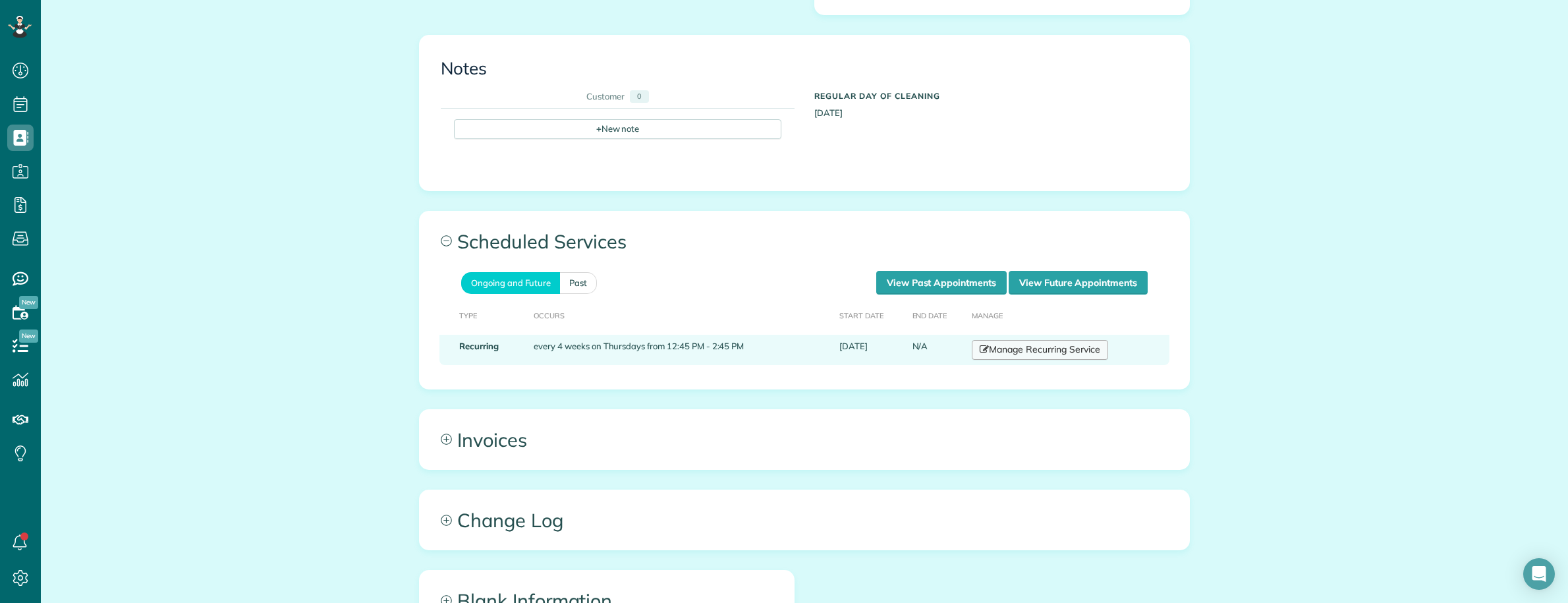
click at [1016, 340] on link "Manage Recurring Service" at bounding box center [1039, 350] width 136 height 20
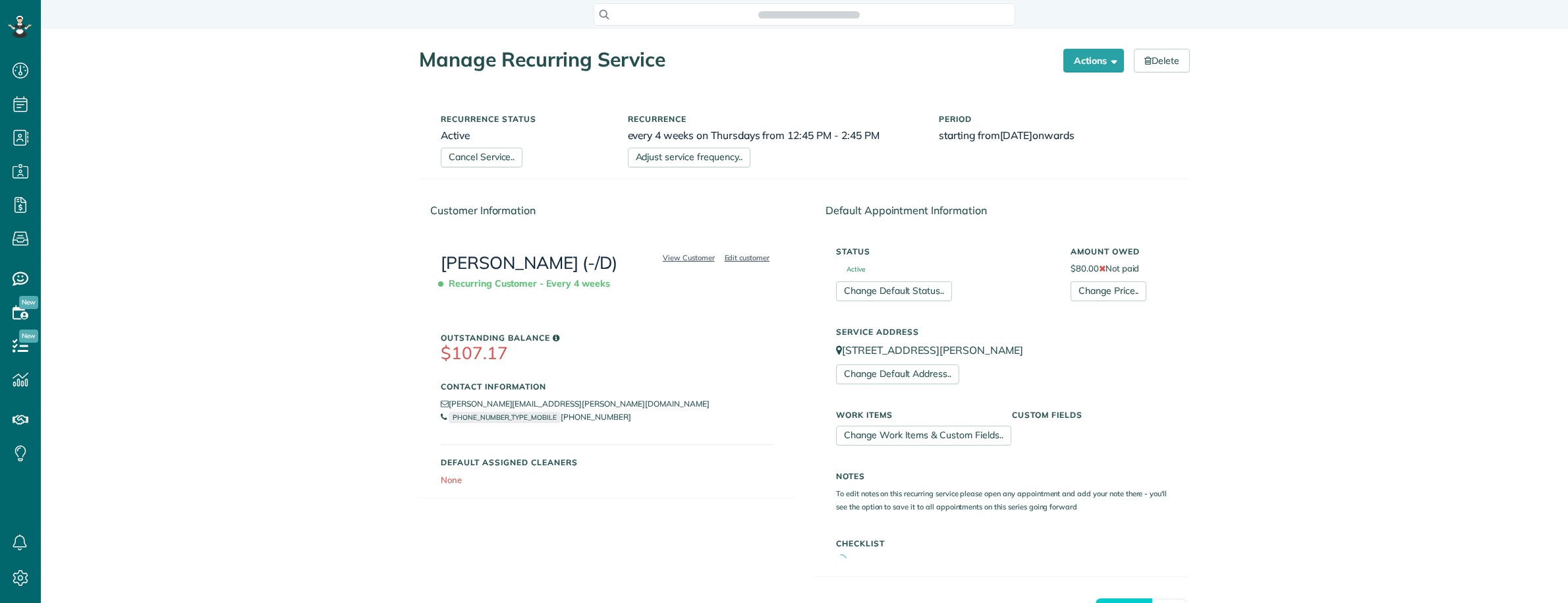
scroll to position [5, 5]
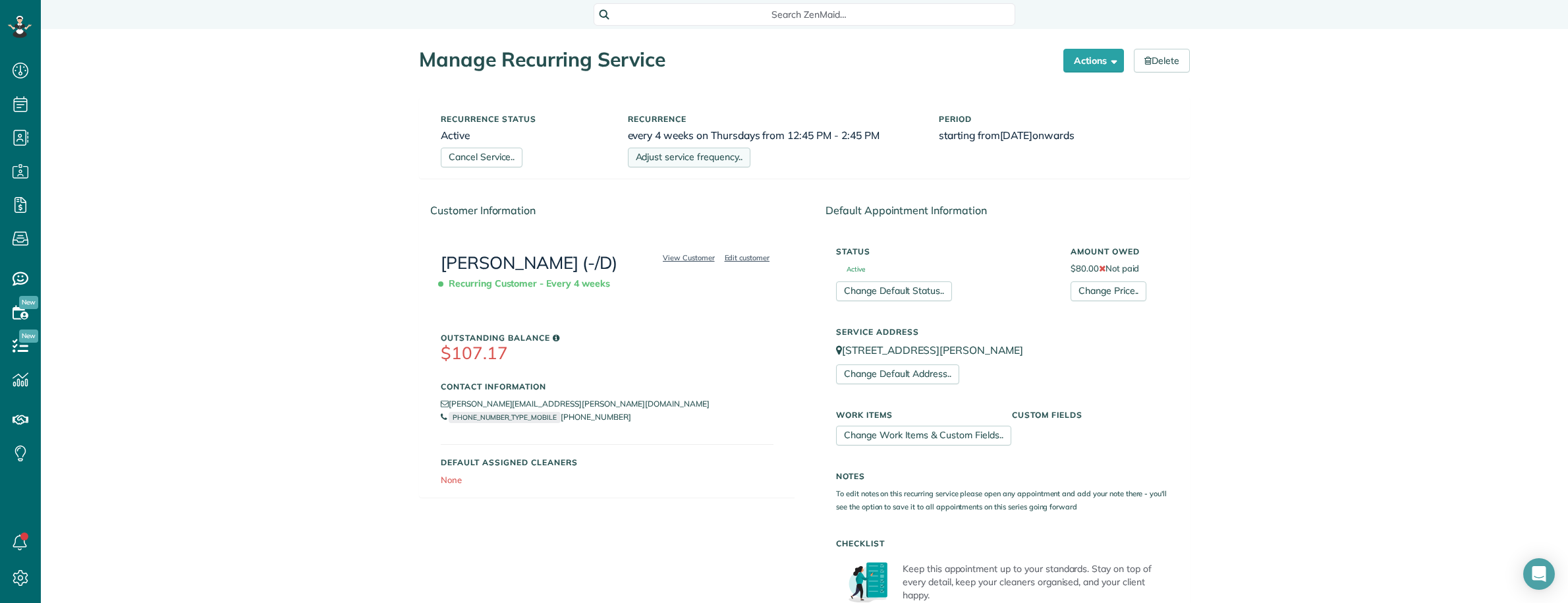
click at [672, 159] on link "Adjust service frequency.." at bounding box center [689, 157] width 123 height 20
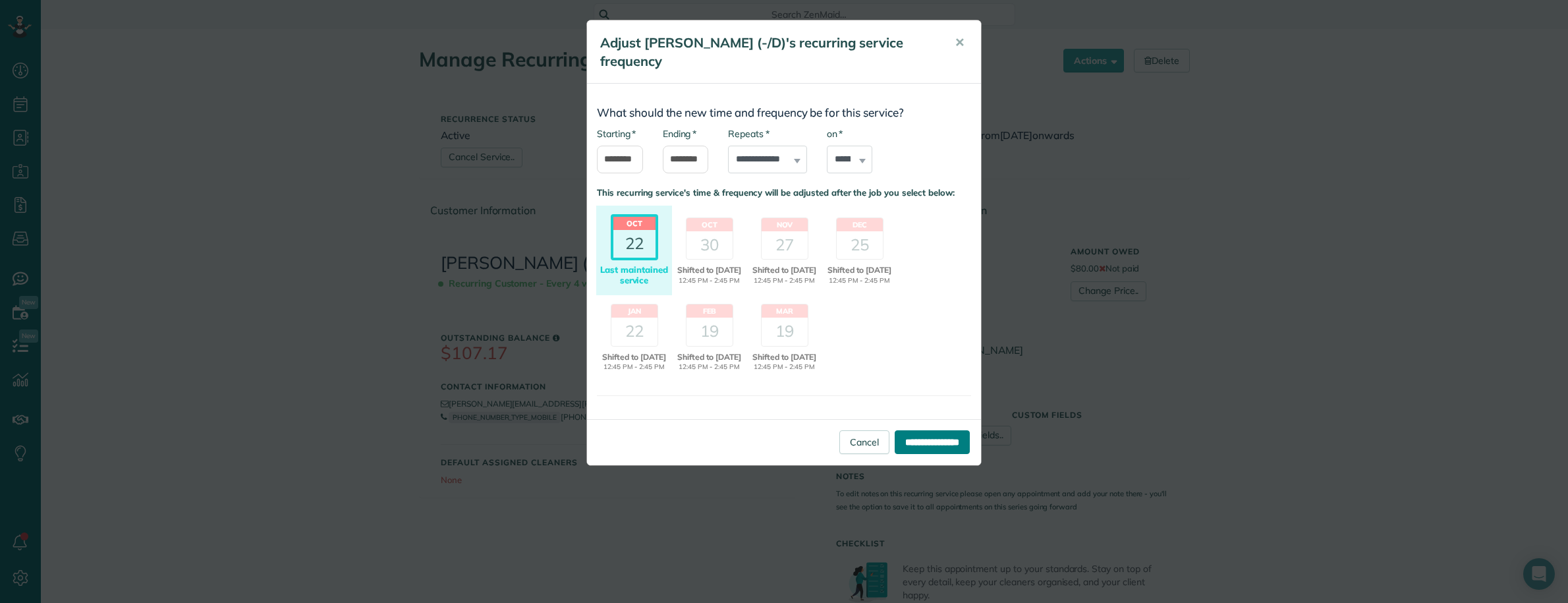
click at [923, 454] on input "**********" at bounding box center [932, 442] width 75 height 24
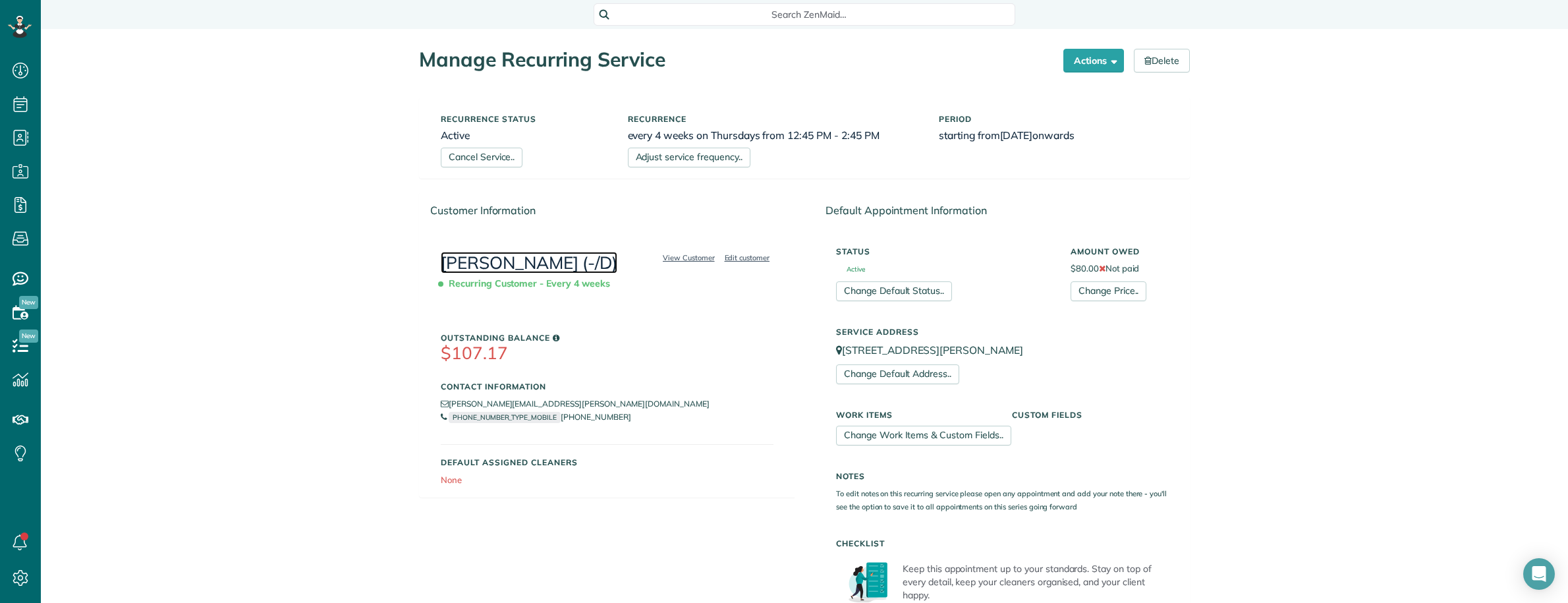
click at [565, 265] on link "[PERSON_NAME] (-/D)" at bounding box center [529, 263] width 177 height 22
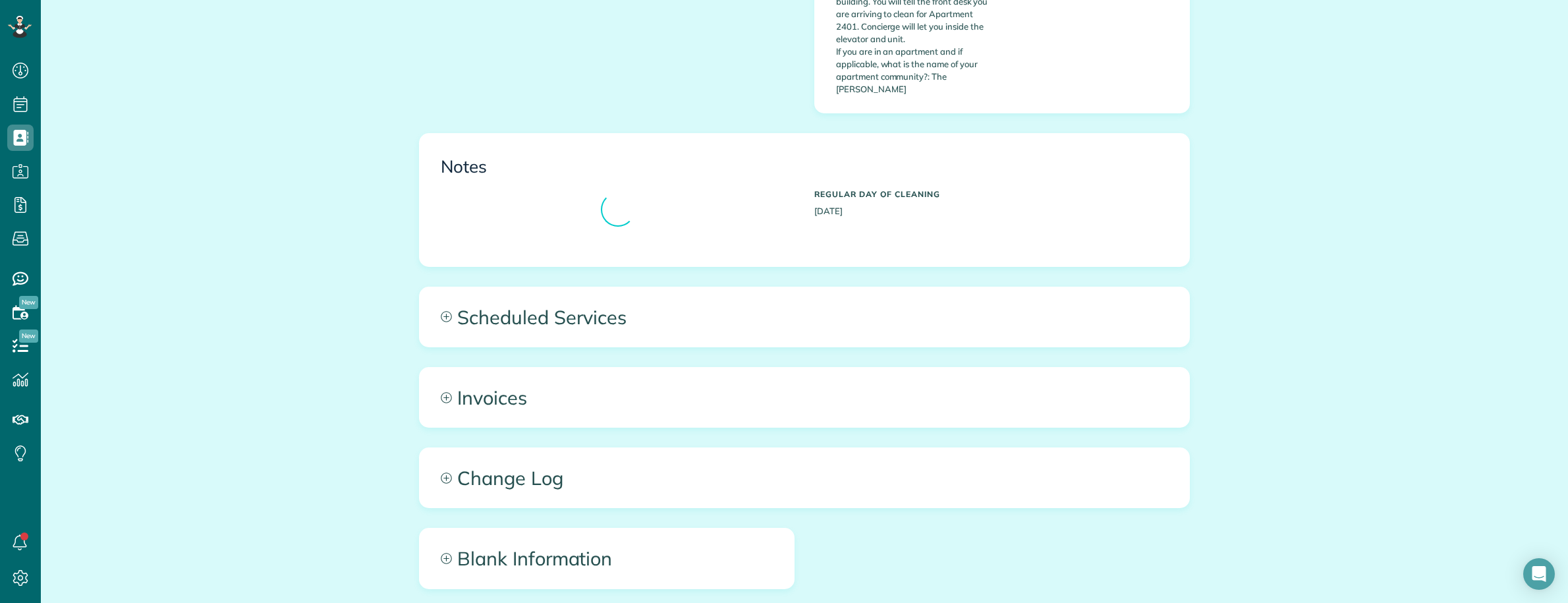
scroll to position [840, 0]
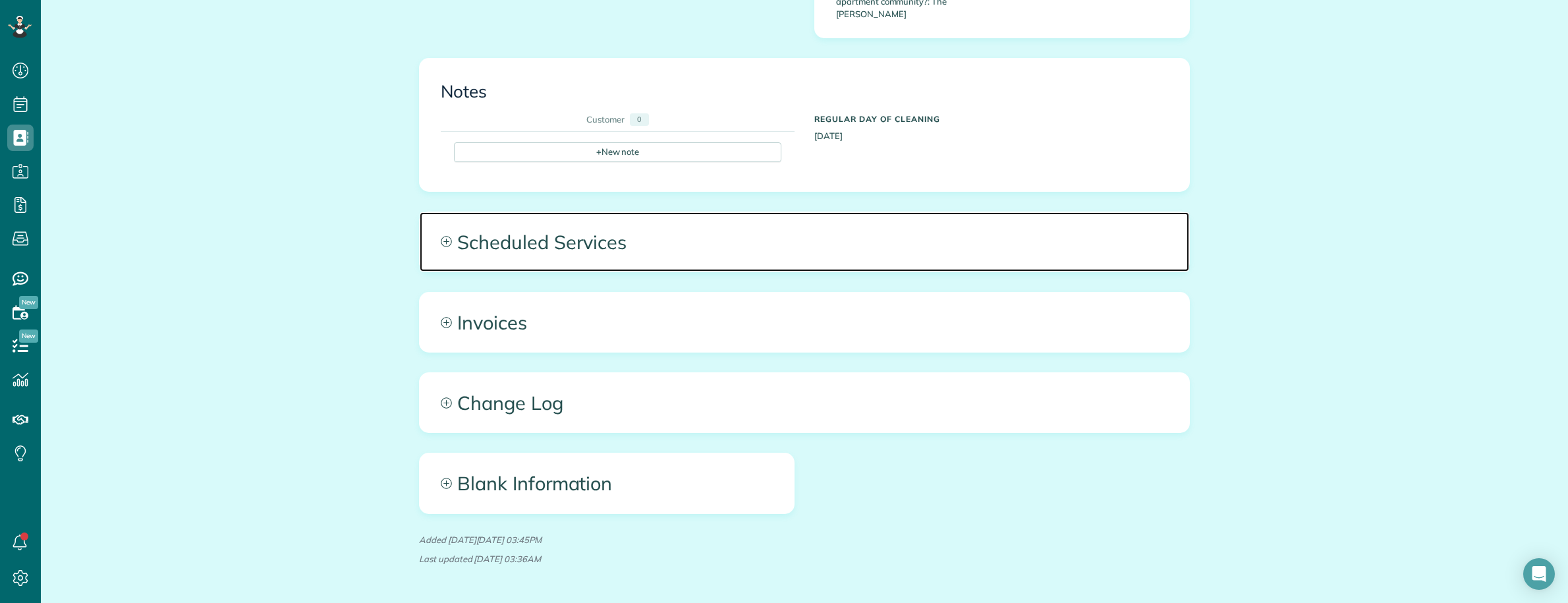
click at [926, 212] on span "Scheduled Services" at bounding box center [805, 242] width 769 height 59
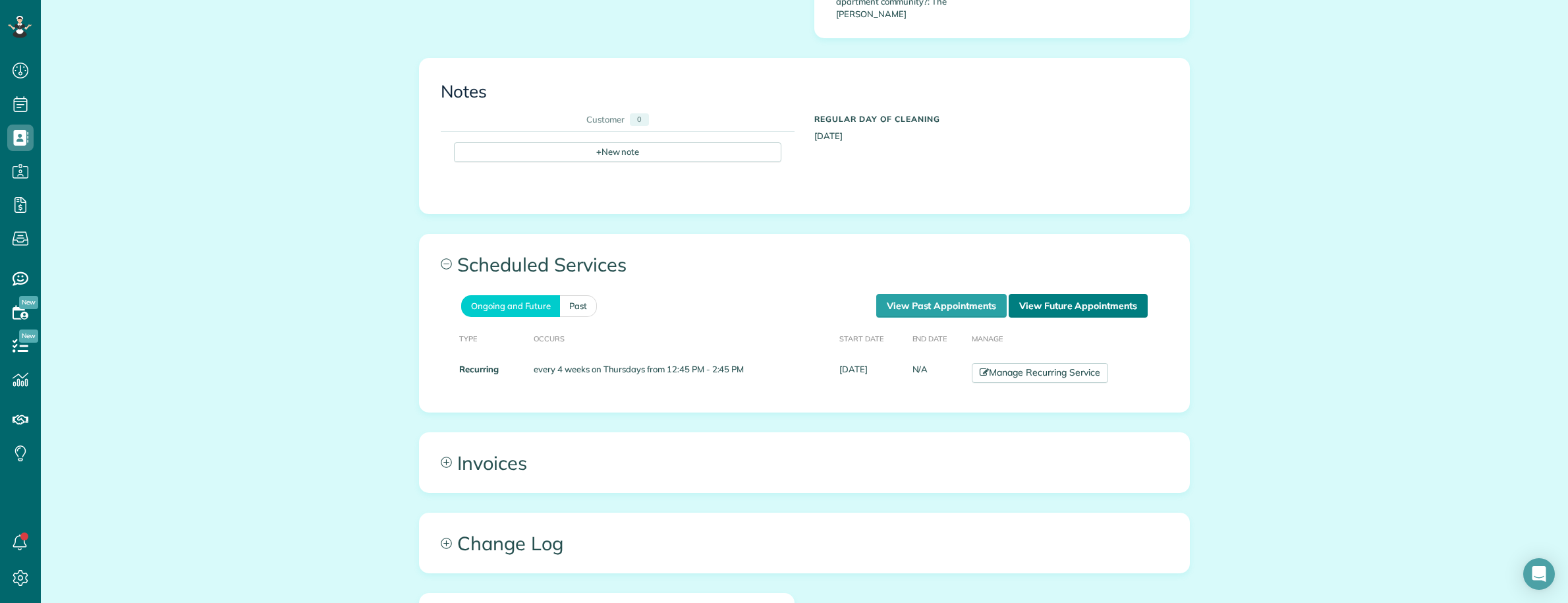
click at [1081, 294] on link "View Future Appointments" at bounding box center [1078, 306] width 139 height 24
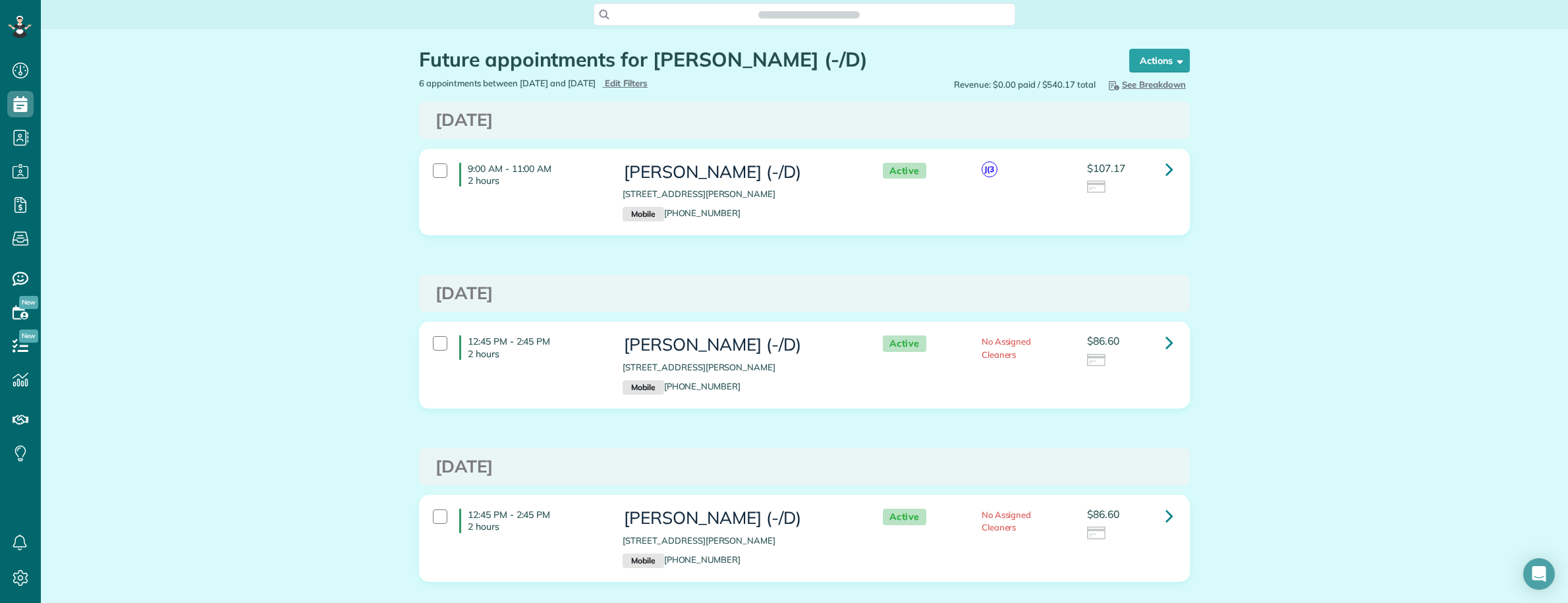
scroll to position [5, 5]
click at [1166, 171] on icon at bounding box center [1169, 169] width 8 height 23
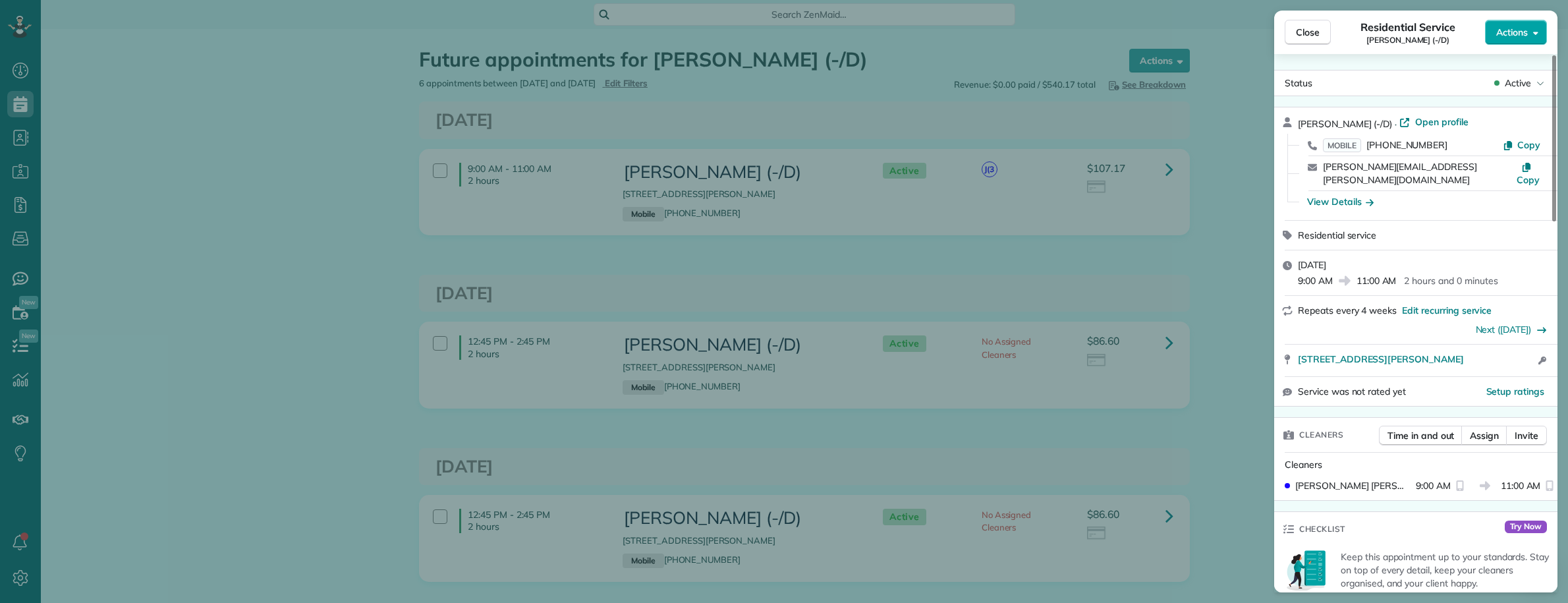
click at [1526, 35] on span "Actions" at bounding box center [1511, 32] width 32 height 13
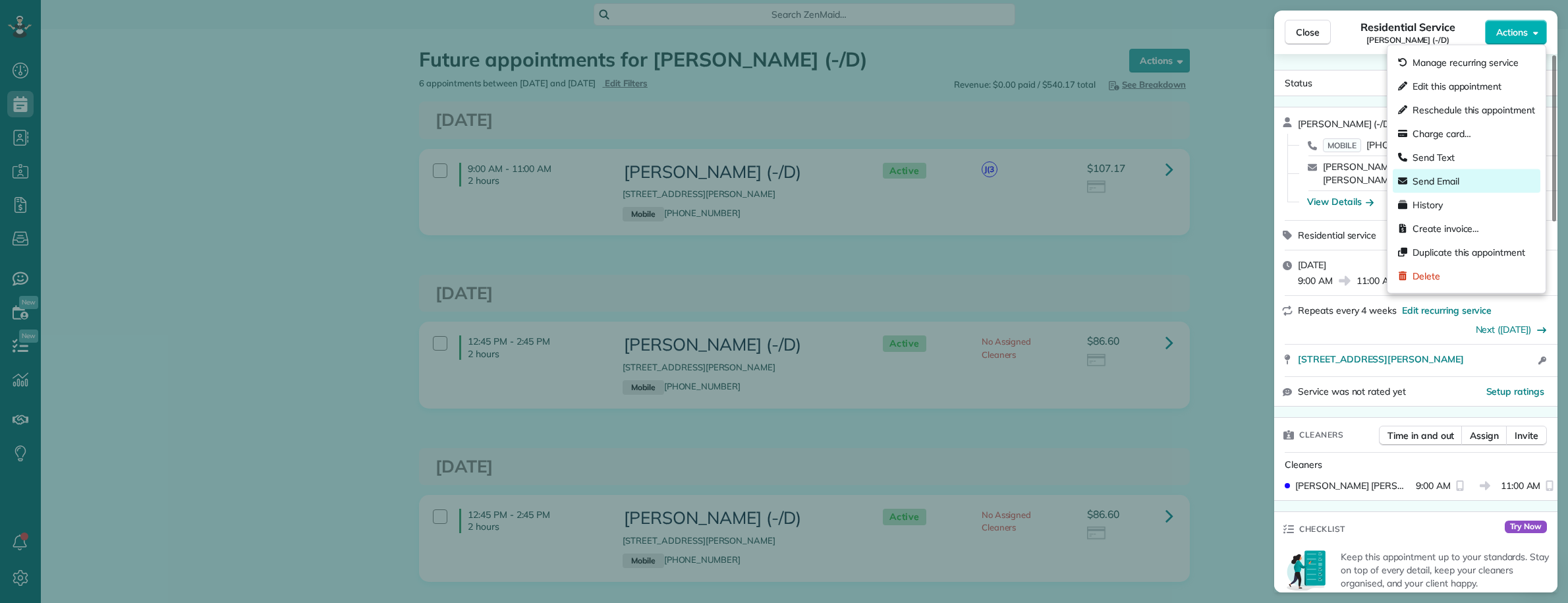
click at [1450, 175] on span "Send Email" at bounding box center [1473, 181] width 123 height 13
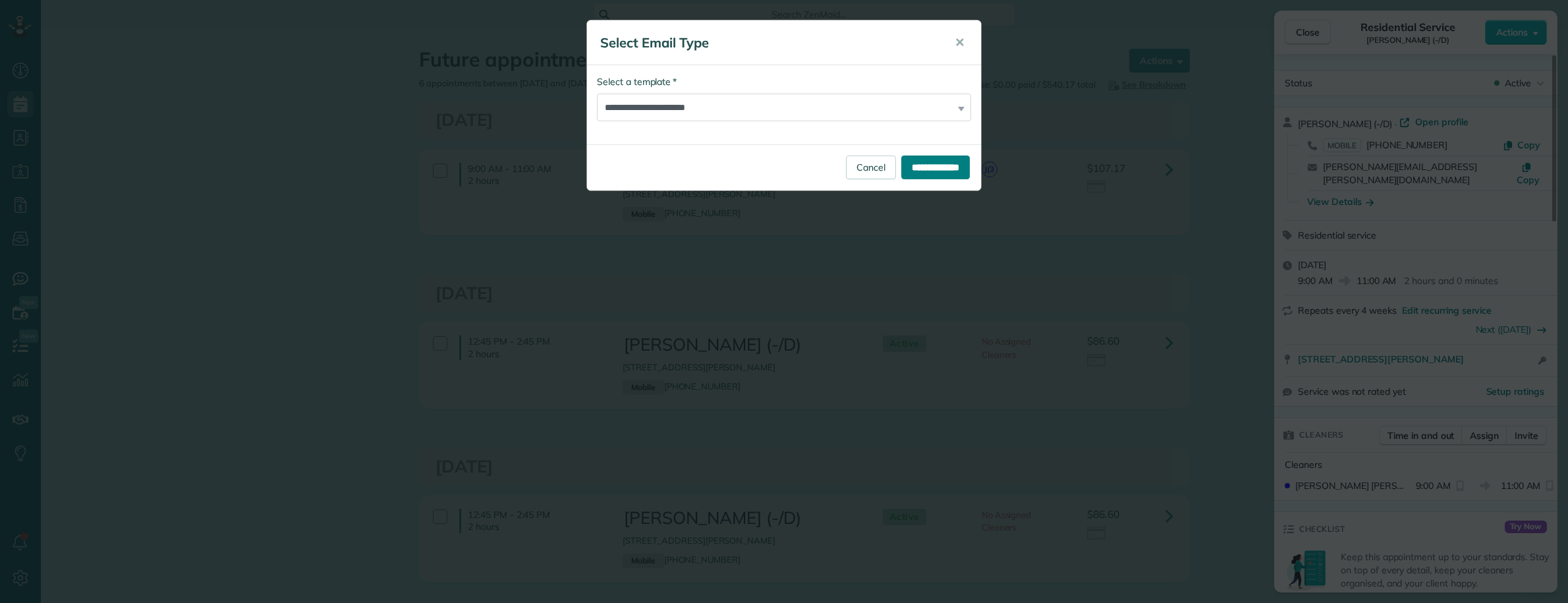
click at [943, 170] on input "**********" at bounding box center [935, 167] width 68 height 24
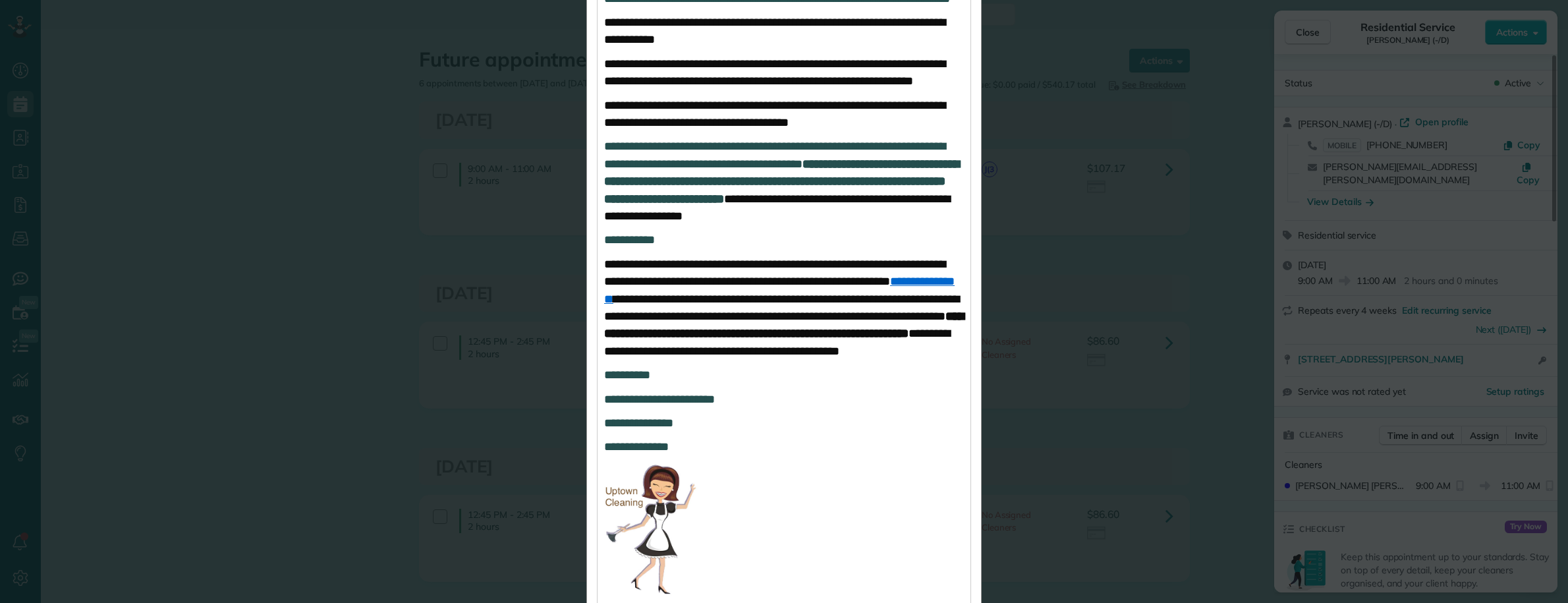
scroll to position [875, 0]
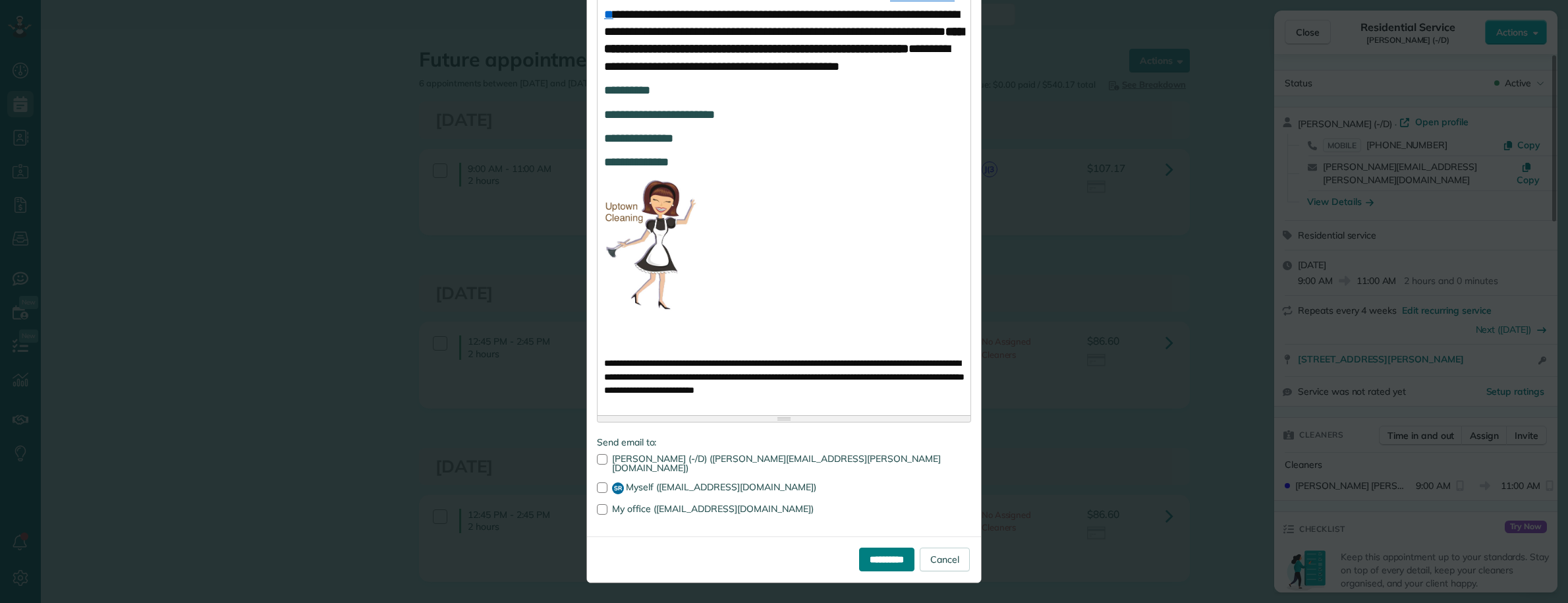
click at [875, 562] on input "**********" at bounding box center [886, 560] width 55 height 24
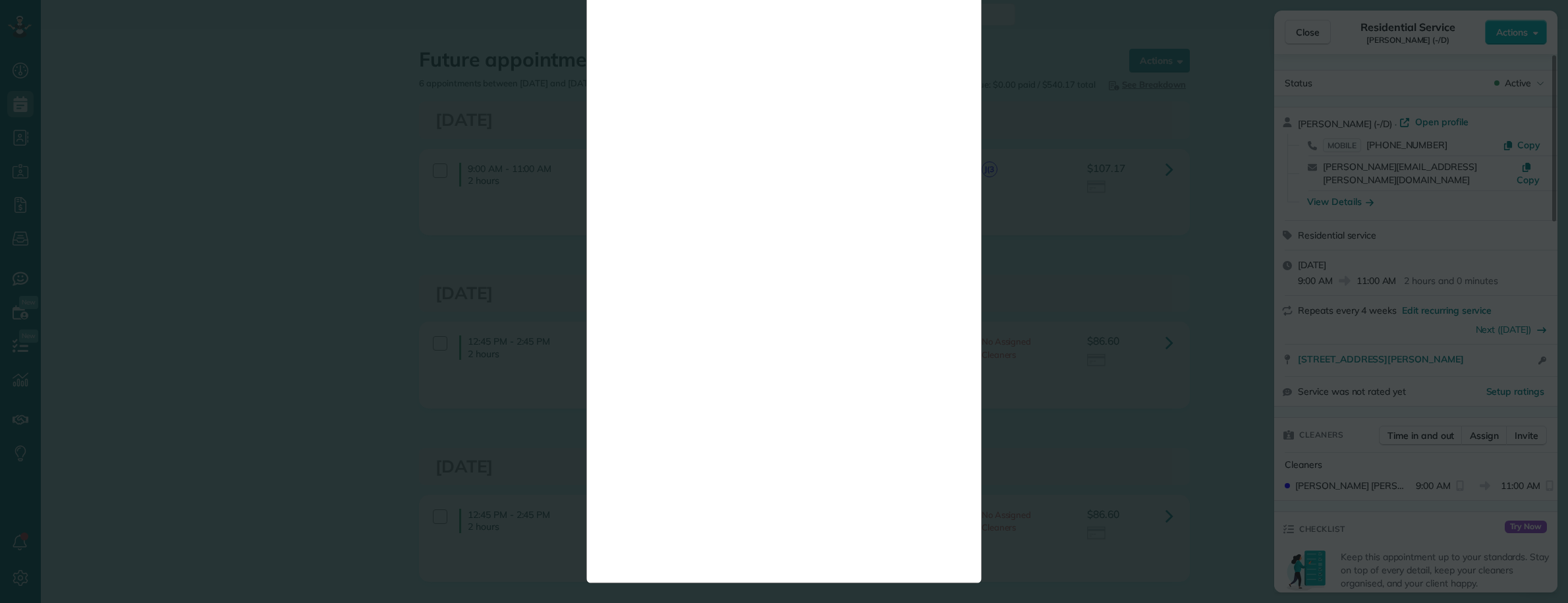
scroll to position [0, 0]
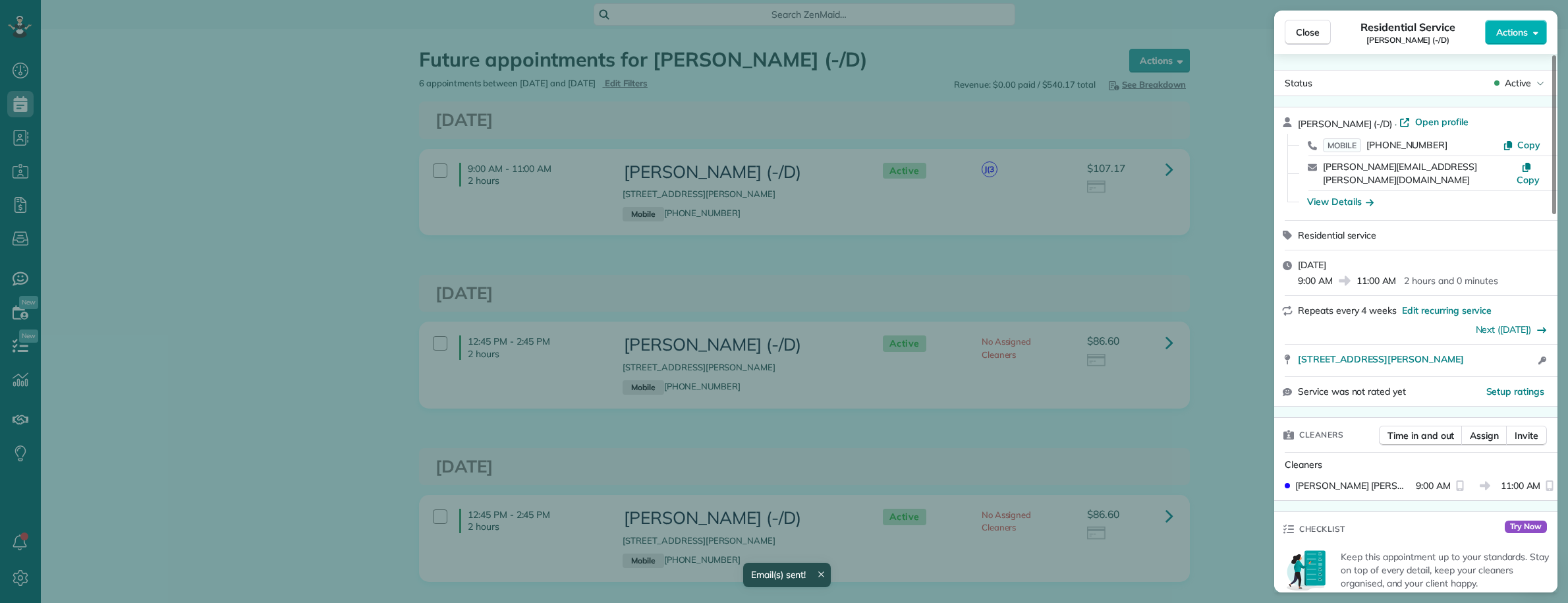
click at [647, 167] on div "Close Residential Service Edward Wesneski (-/D) Actions Status Active Edward We…" at bounding box center [784, 301] width 1568 height 603
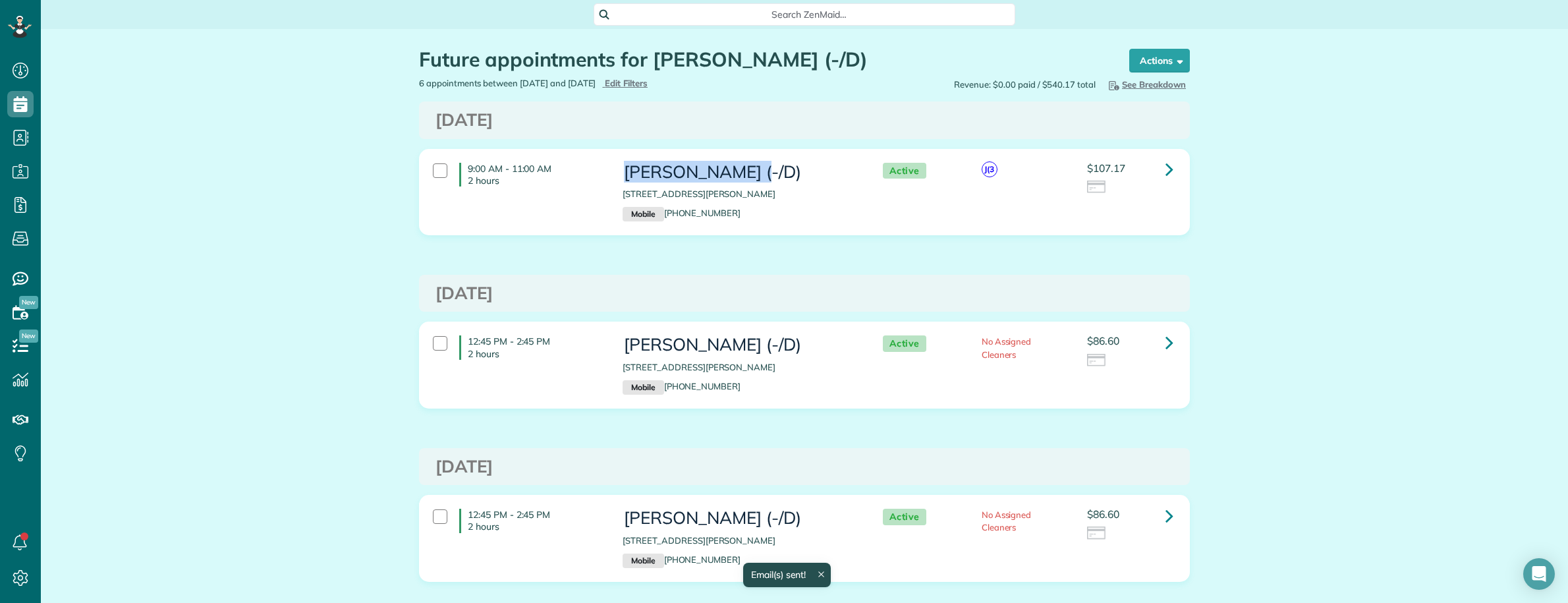
copy h3 "Edward Wesneski"
drag, startPoint x: 616, startPoint y: 170, endPoint x: 761, endPoint y: 178, distance: 145.2
click at [761, 178] on h3 "Edward Wesneski (-/D)" at bounding box center [739, 173] width 233 height 19
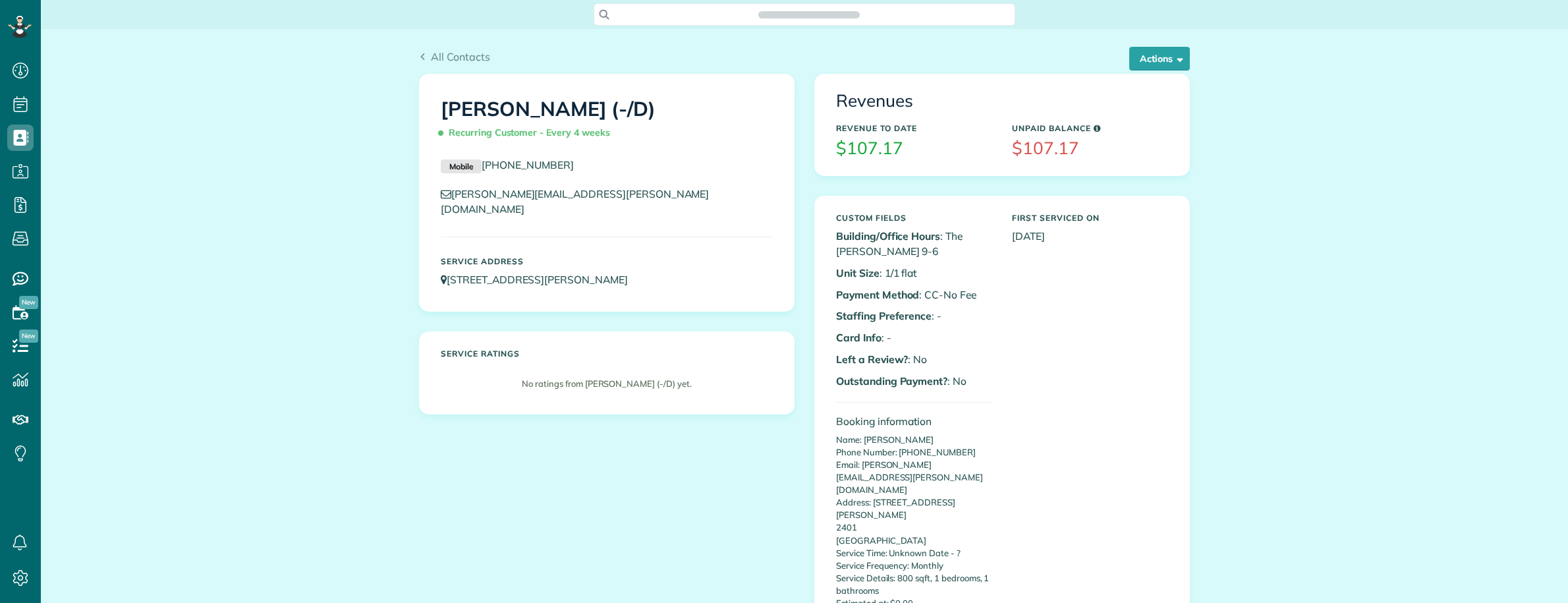
scroll to position [5, 5]
click at [447, 481] on div "[PERSON_NAME] (-/D) Recurring Customer - Every 4 weeks Mobile [PHONE_NUMBER] [P…" at bounding box center [804, 486] width 791 height 825
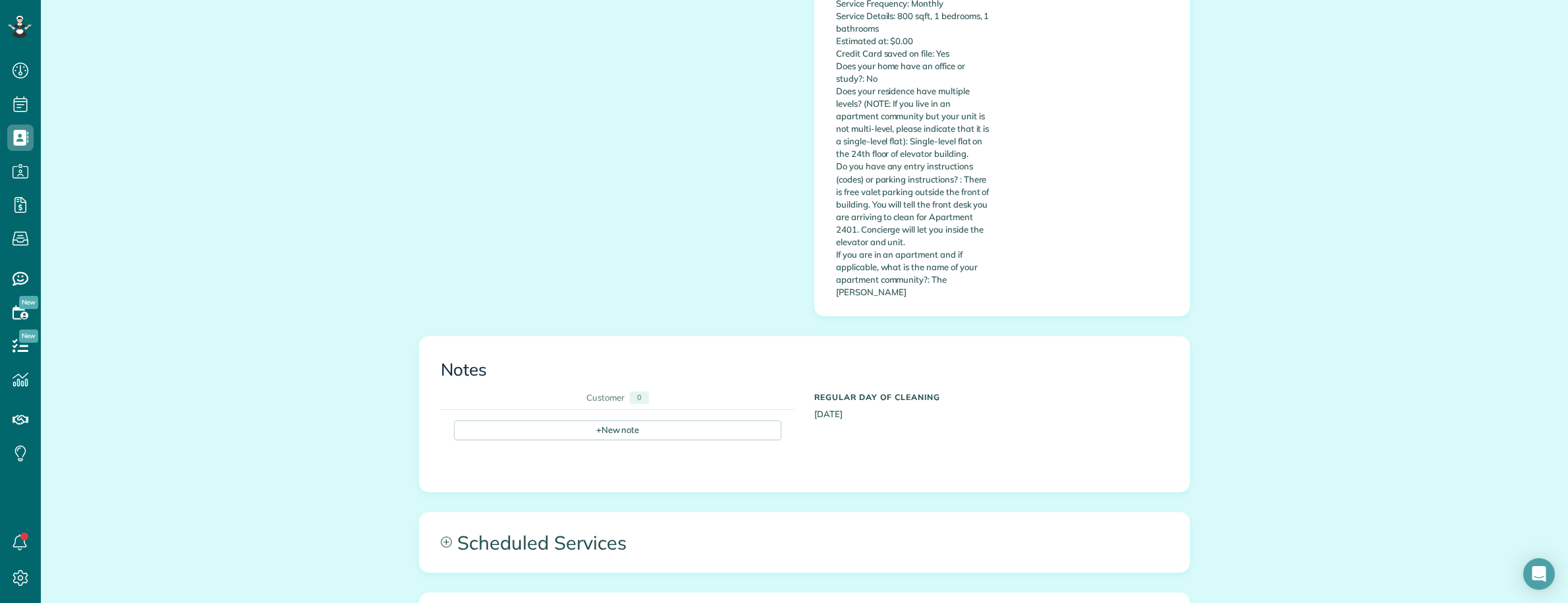
scroll to position [577, 0]
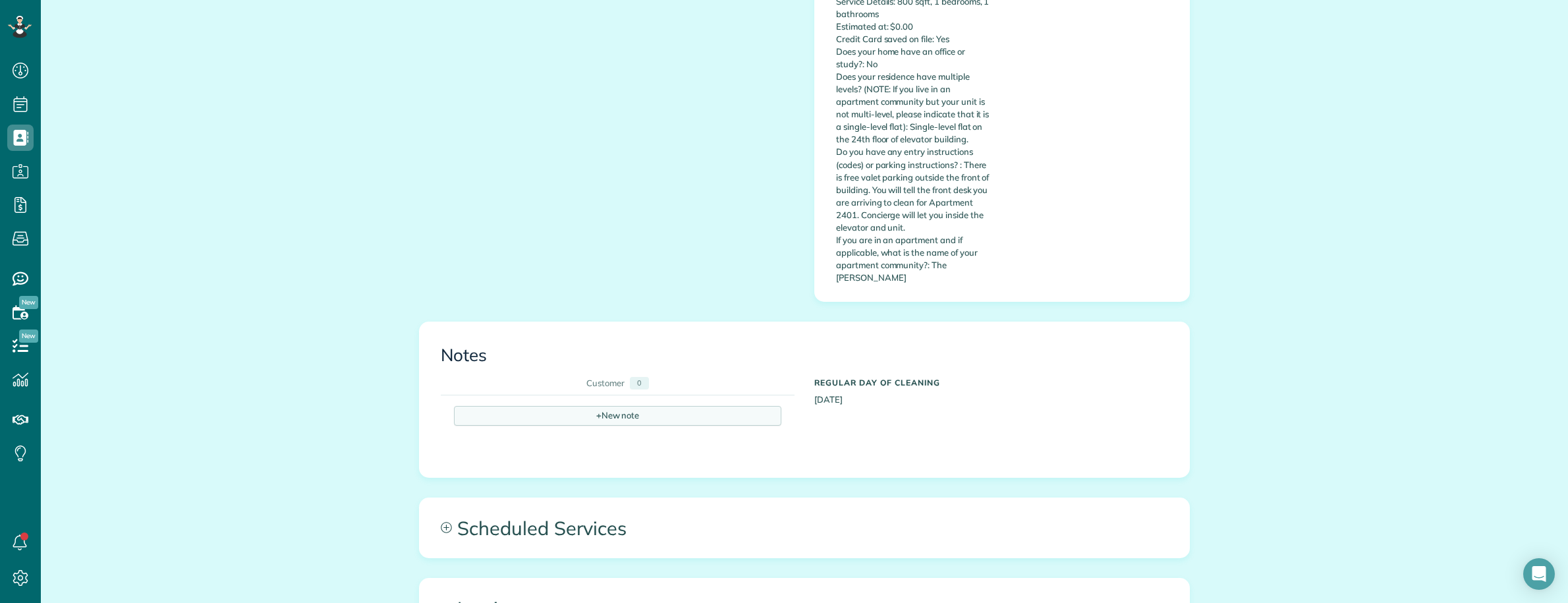
click at [562, 406] on div "+ New note" at bounding box center [617, 416] width 327 height 20
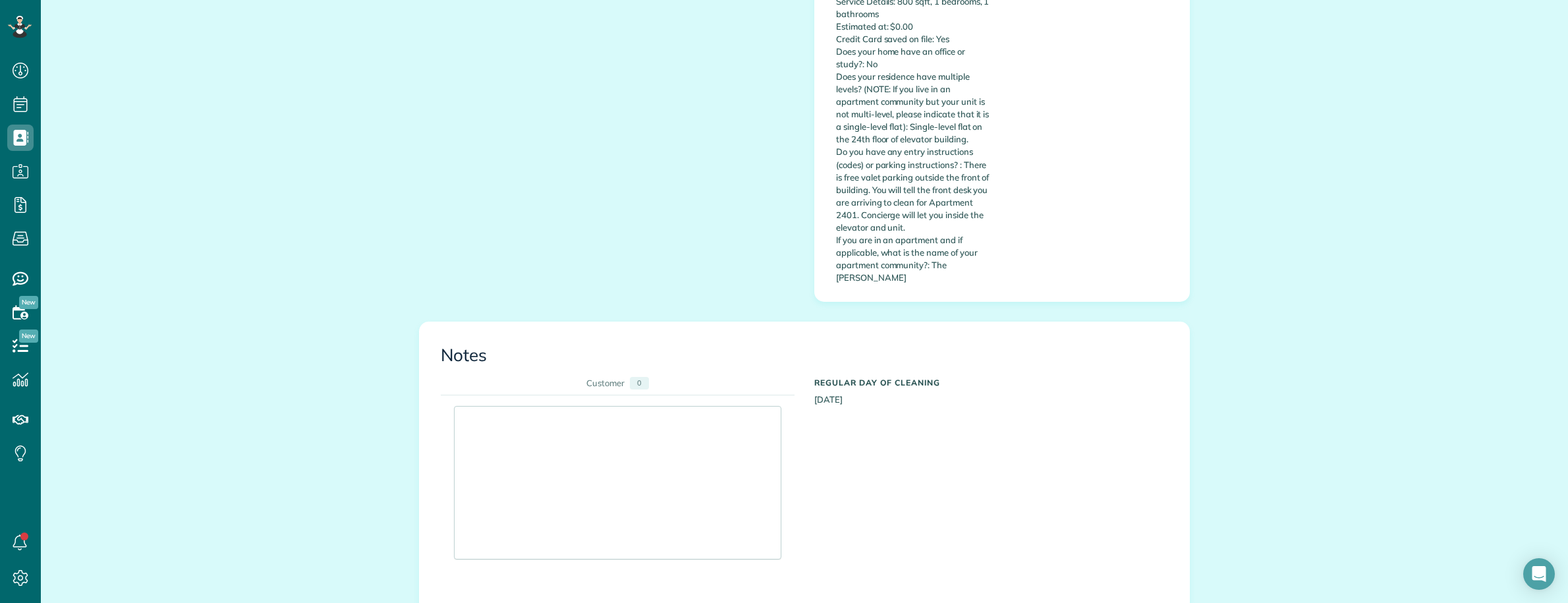
drag, startPoint x: 524, startPoint y: 392, endPoint x: 496, endPoint y: 386, distance: 28.6
click at [511, 407] on div at bounding box center [617, 483] width 326 height 152
click at [491, 416] on textarea at bounding box center [617, 439] width 306 height 46
paste textarea "**********"
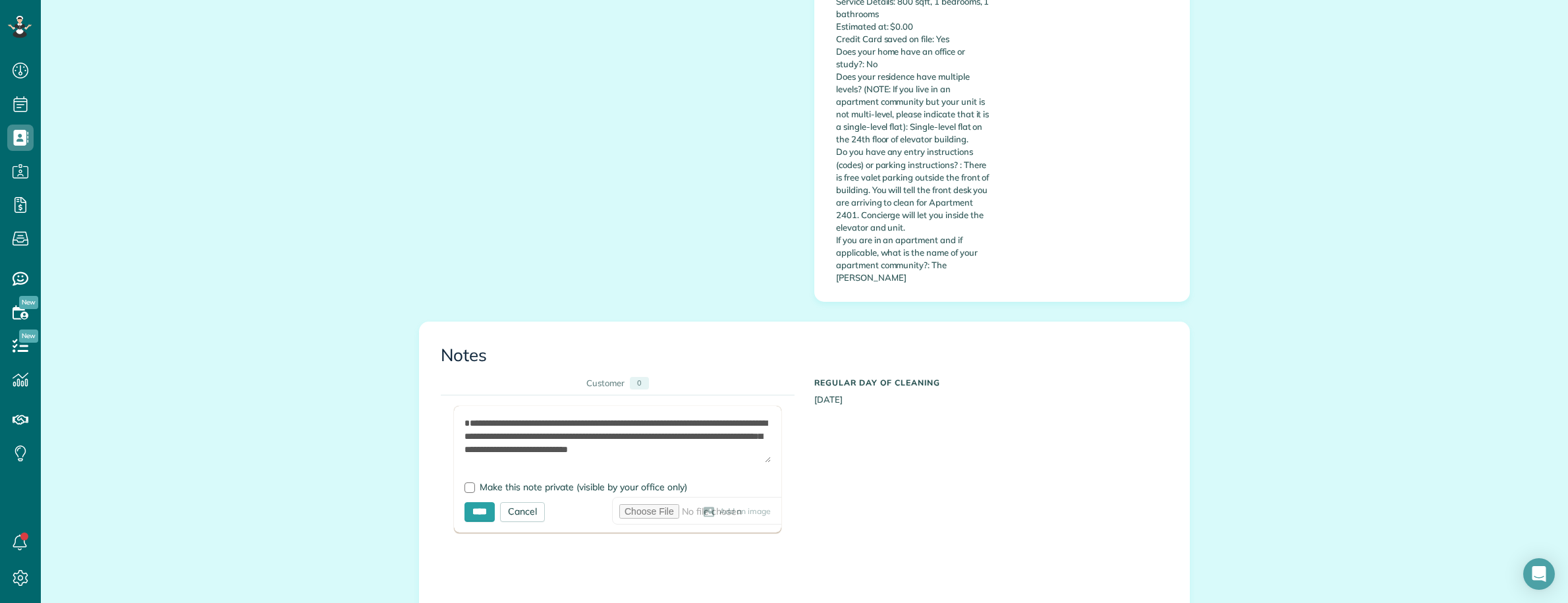
scroll to position [0, 0]
drag, startPoint x: 553, startPoint y: 383, endPoint x: 371, endPoint y: 364, distance: 183.0
click at [371, 364] on div "All Contacts Actions Edit Add Appointment Recent Activity Send Email Update Cus…" at bounding box center [805, 313] width 1527 height 1722
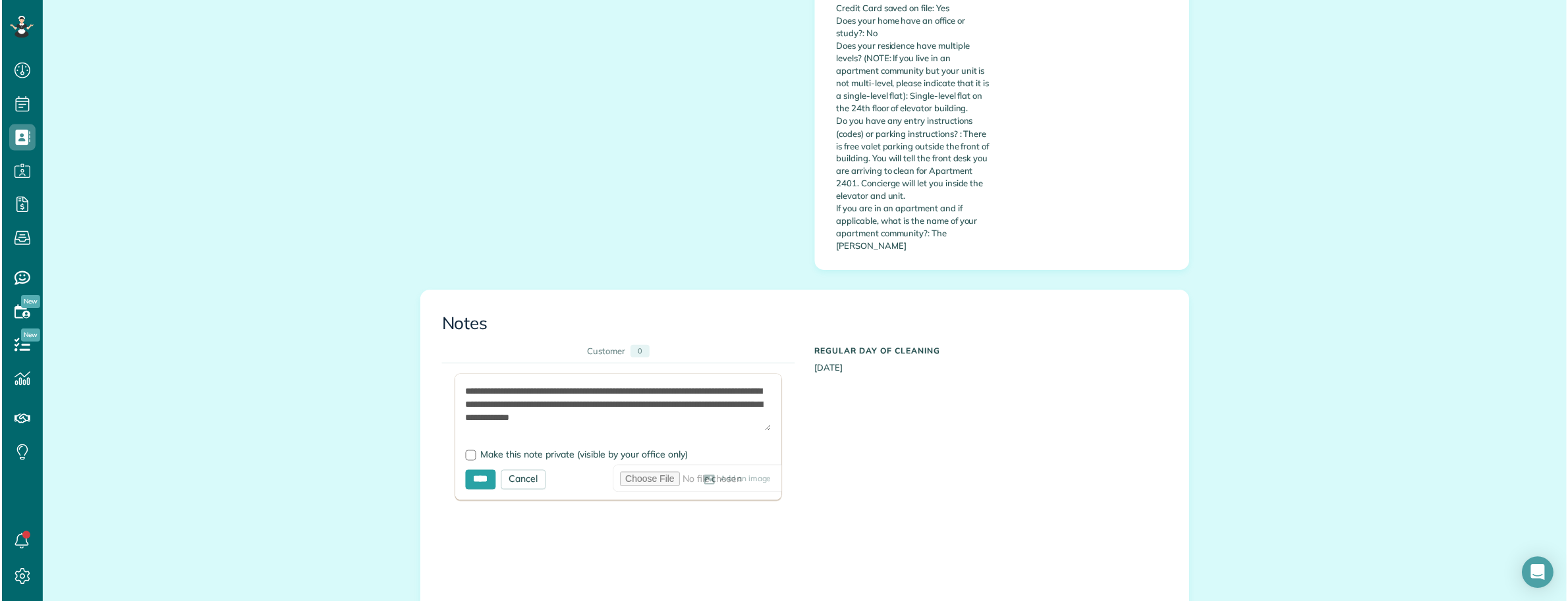
scroll to position [659, 0]
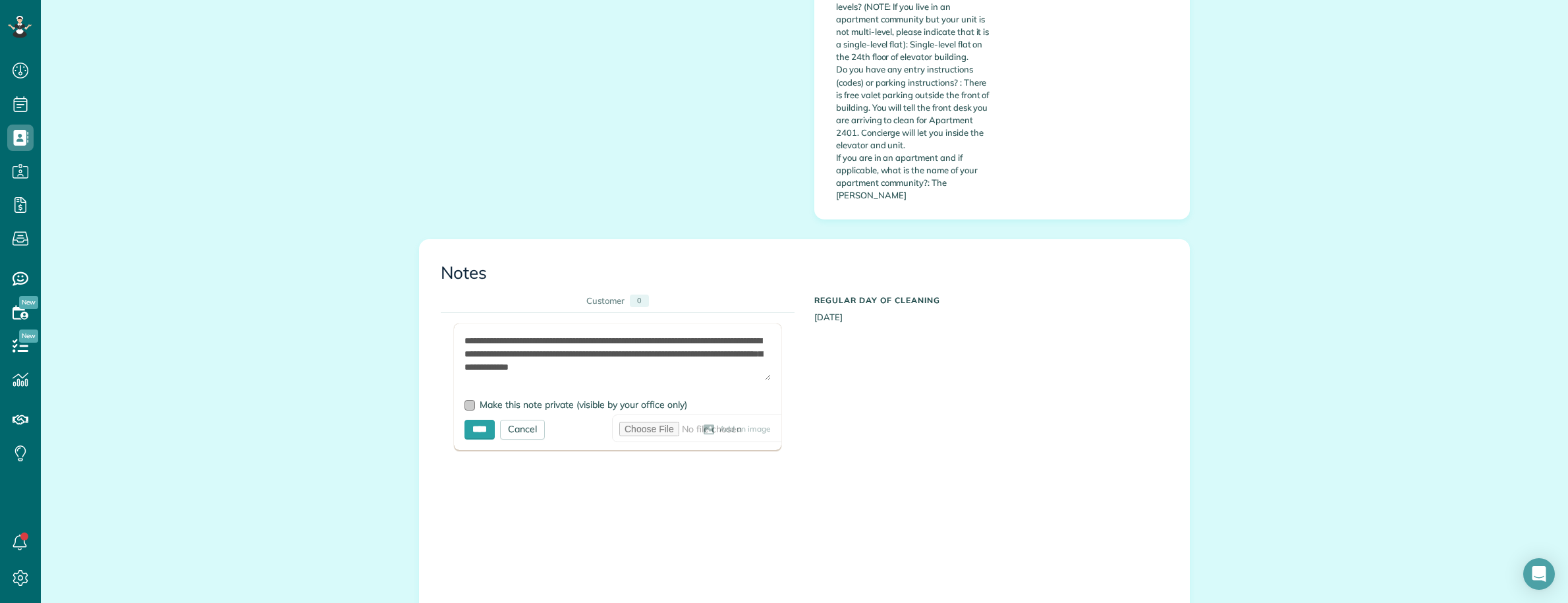
type textarea "**********"
drag, startPoint x: 459, startPoint y: 355, endPoint x: 465, endPoint y: 367, distance: 13.4
click at [465, 400] on div at bounding box center [470, 405] width 10 height 10
drag, startPoint x: 468, startPoint y: 383, endPoint x: 479, endPoint y: 400, distance: 20.2
click at [468, 420] on input "****" at bounding box center [479, 430] width 30 height 20
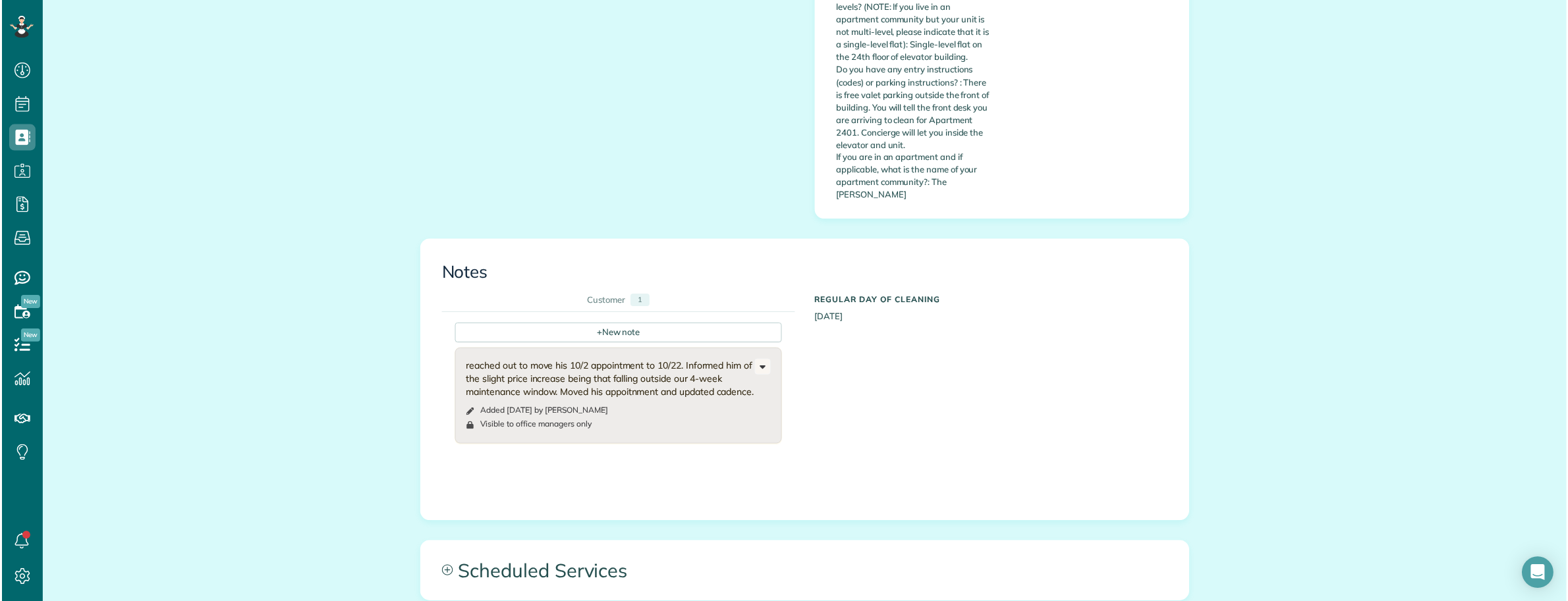
scroll to position [601, 40]
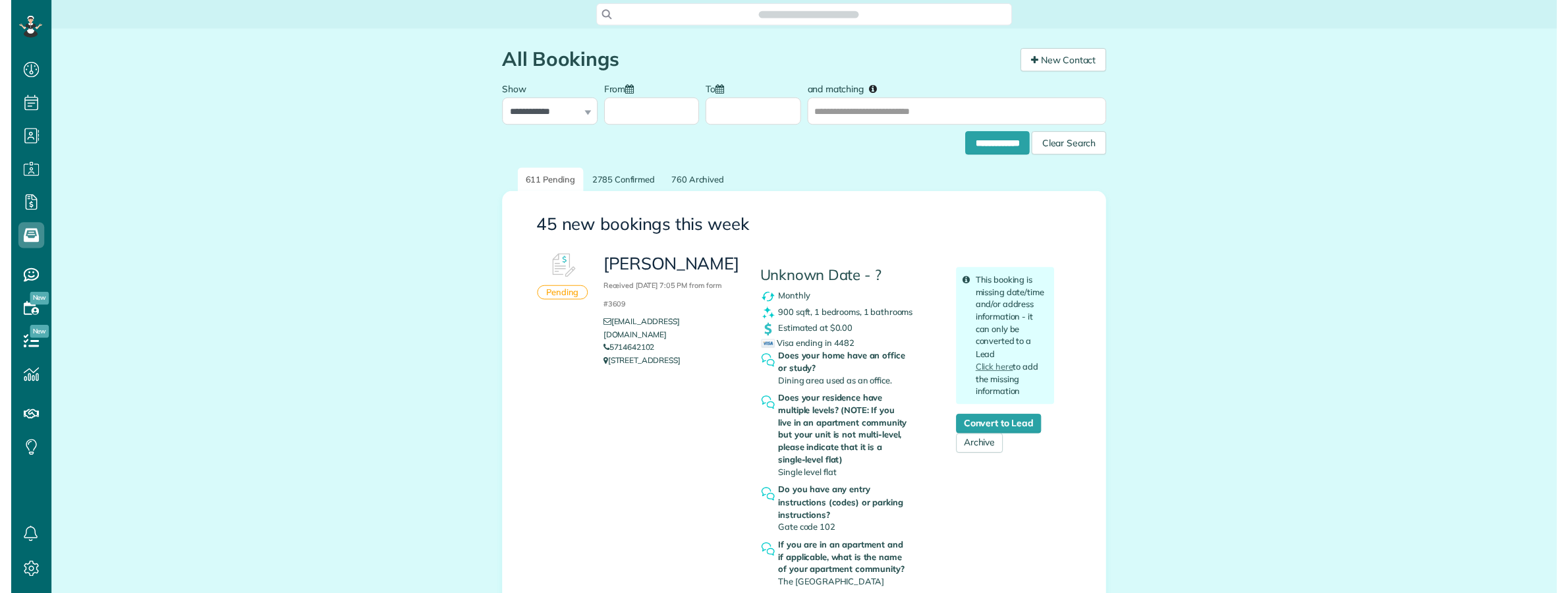
scroll to position [5, 5]
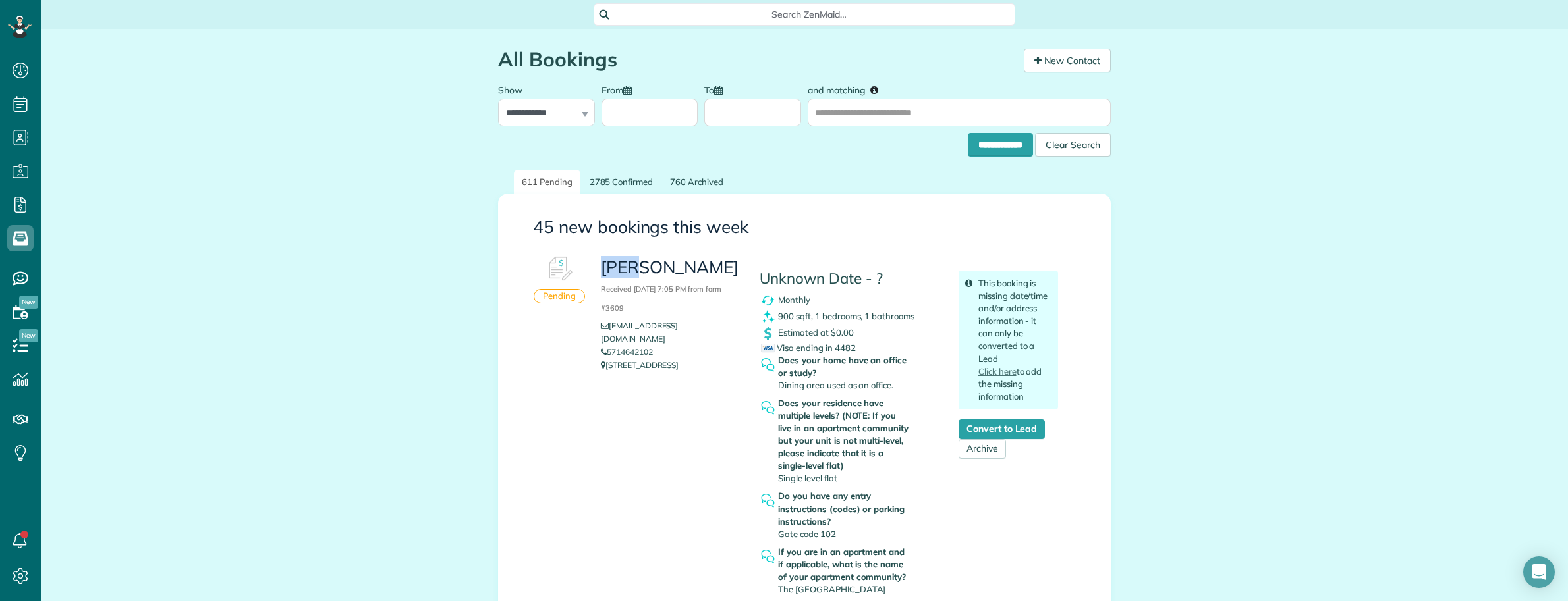
drag, startPoint x: 597, startPoint y: 267, endPoint x: 673, endPoint y: 268, distance: 76.0
click at [673, 268] on h3 "[PERSON_NAME] [DATE] 7:05 PM from form #3609" at bounding box center [670, 286] width 139 height 57
copy h3 "[PERSON_NAME]"
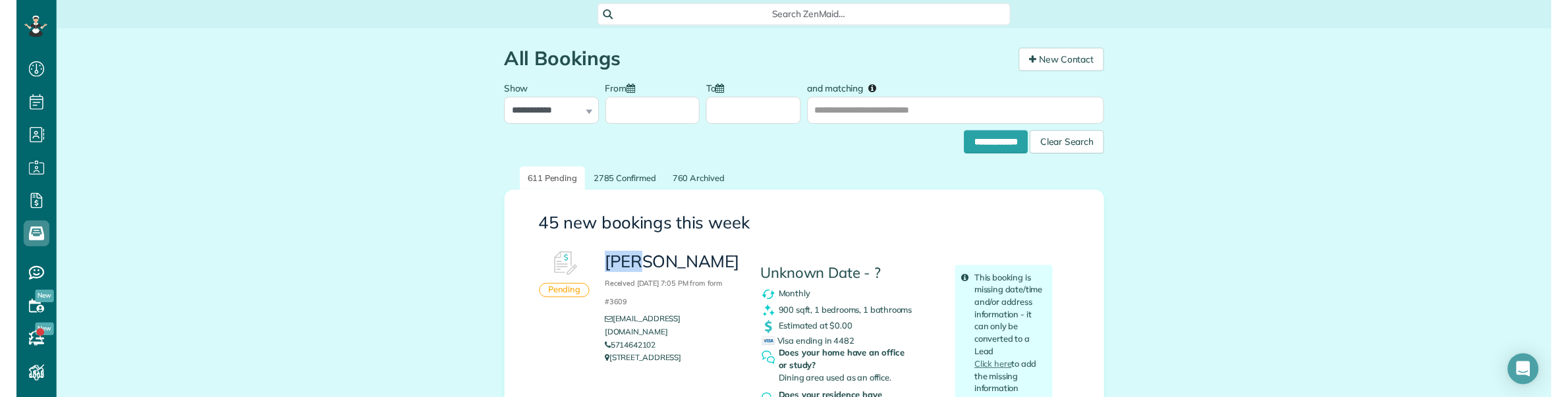
scroll to position [397, 40]
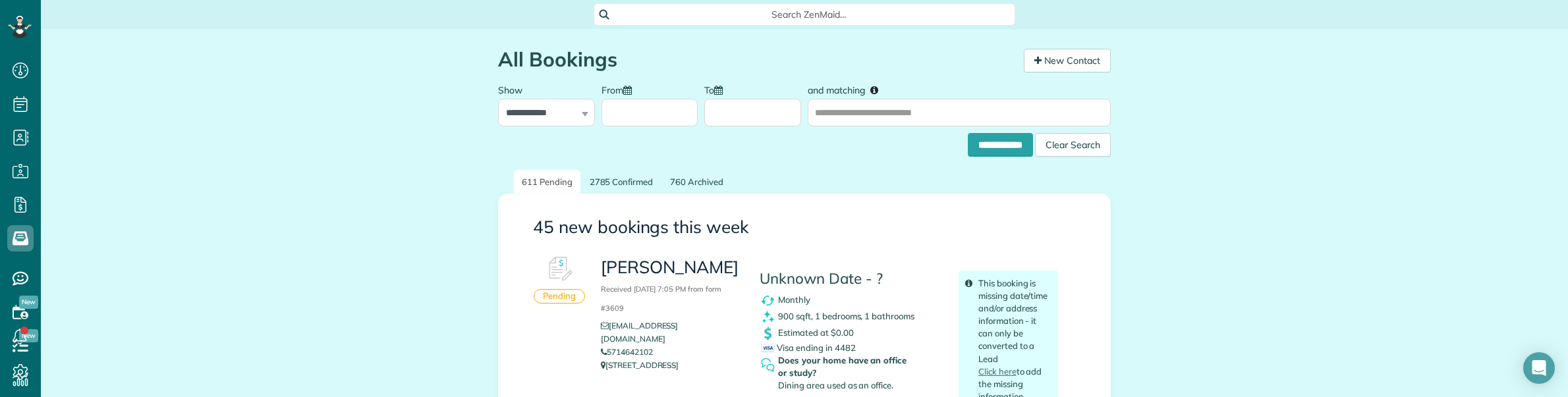
drag, startPoint x: 730, startPoint y: 245, endPoint x: 728, endPoint y: 233, distance: 12.2
